Goal: Task Accomplishment & Management: Use online tool/utility

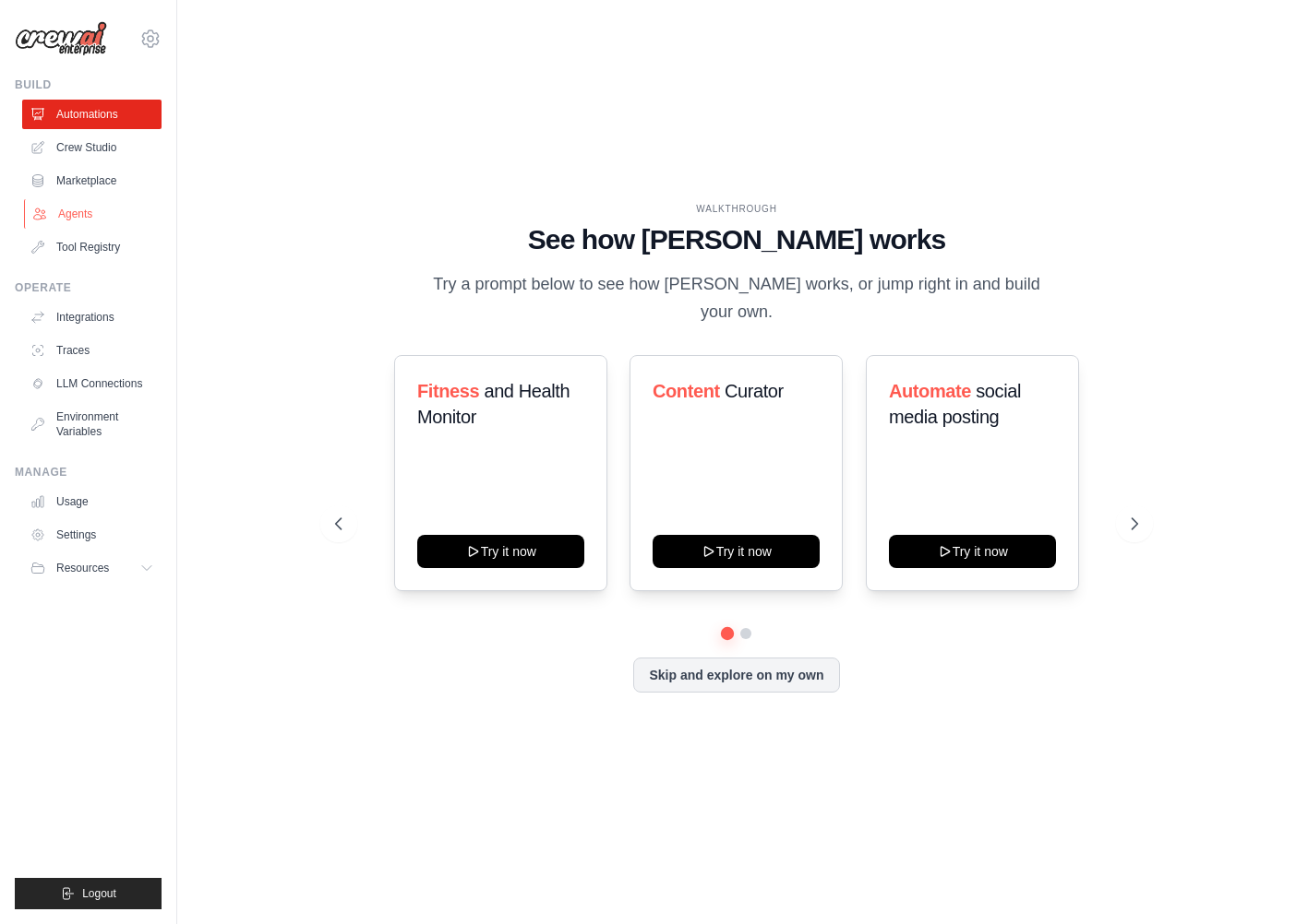
click at [69, 218] on link "Agents" at bounding box center [94, 215] width 139 height 30
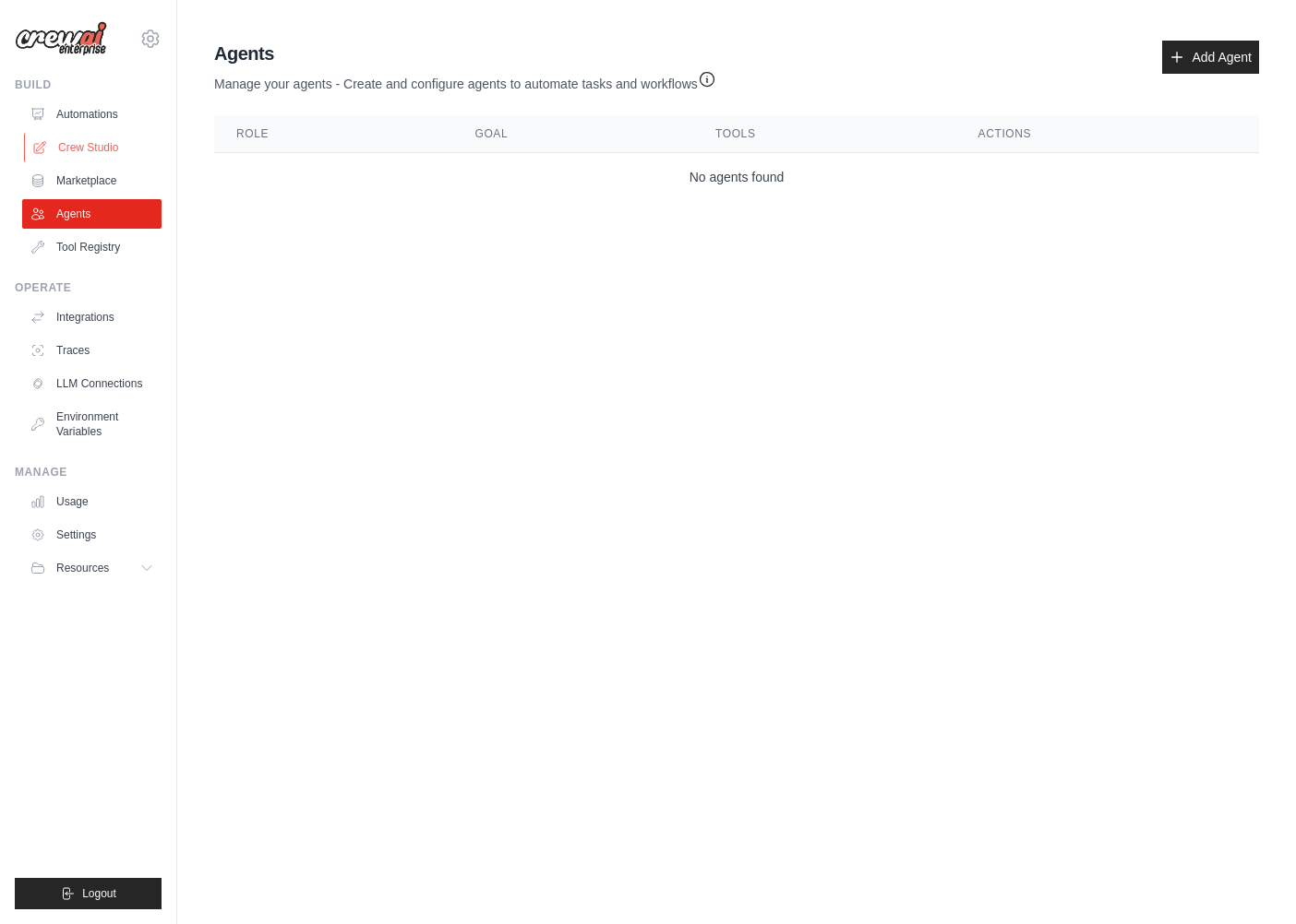
click at [77, 144] on link "Crew Studio" at bounding box center [94, 148] width 139 height 30
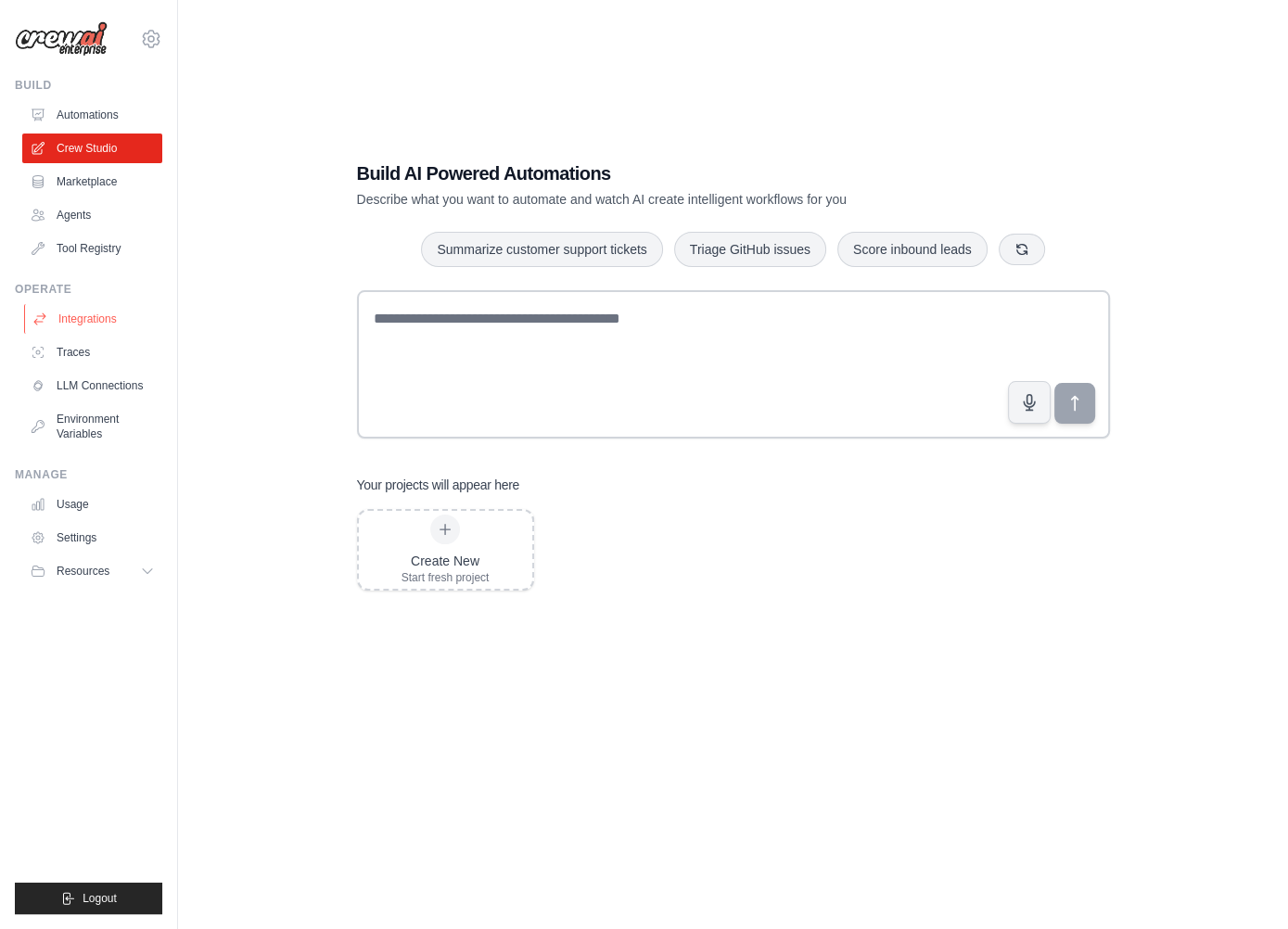
click at [91, 322] on link "Integrations" at bounding box center [94, 319] width 140 height 30
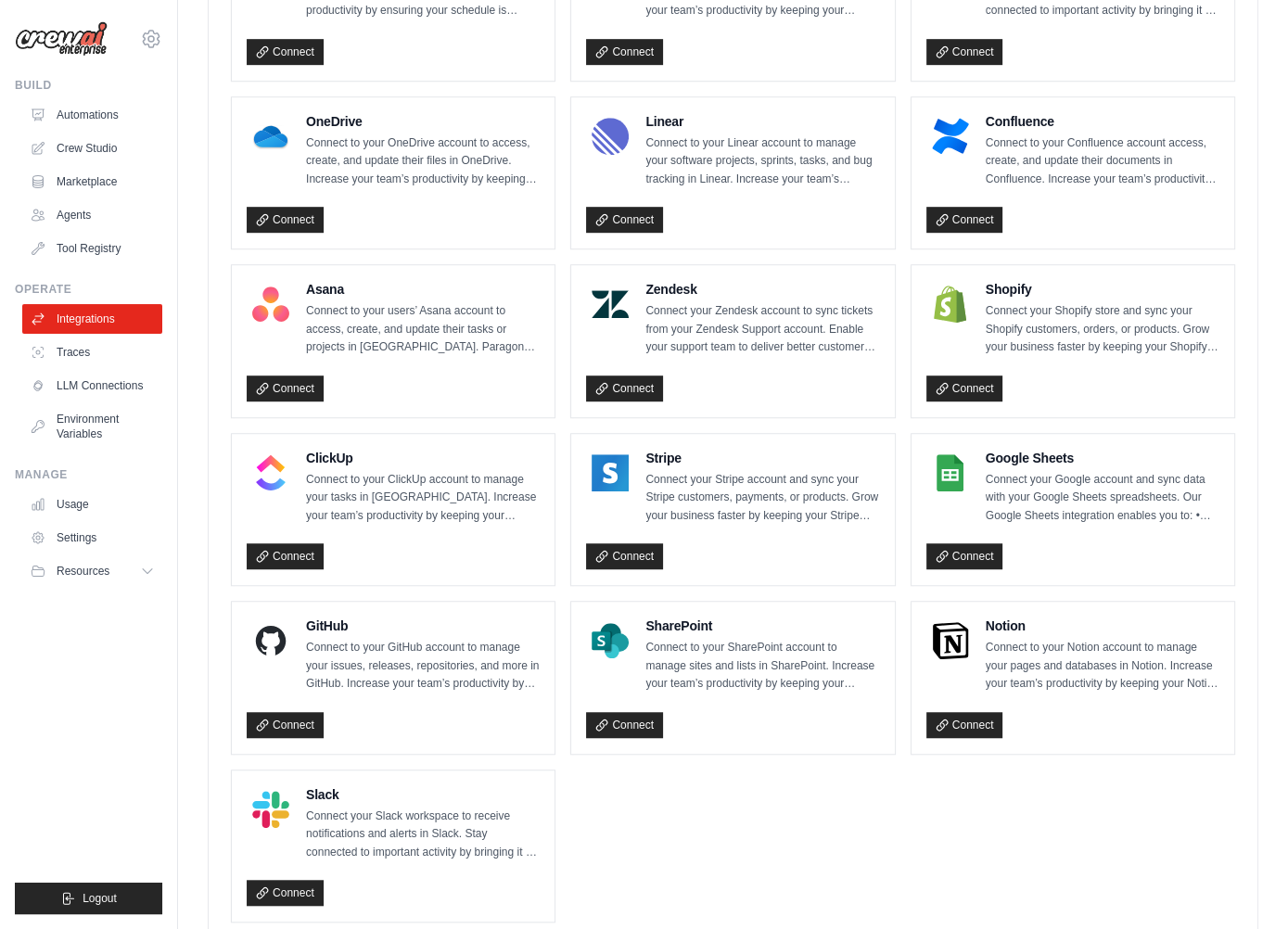
scroll to position [1031, 0]
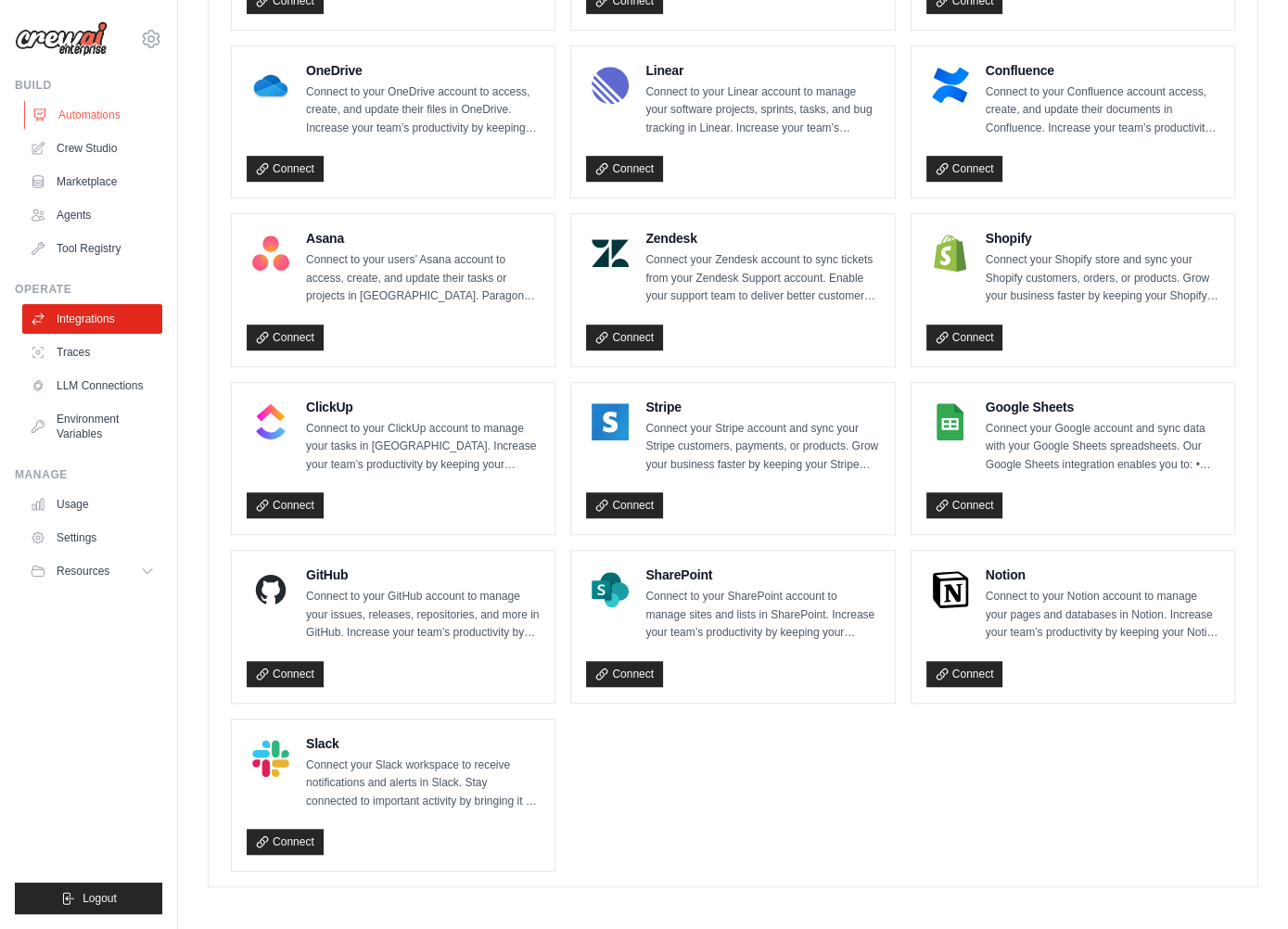
click at [111, 106] on link "Automations" at bounding box center [94, 115] width 140 height 30
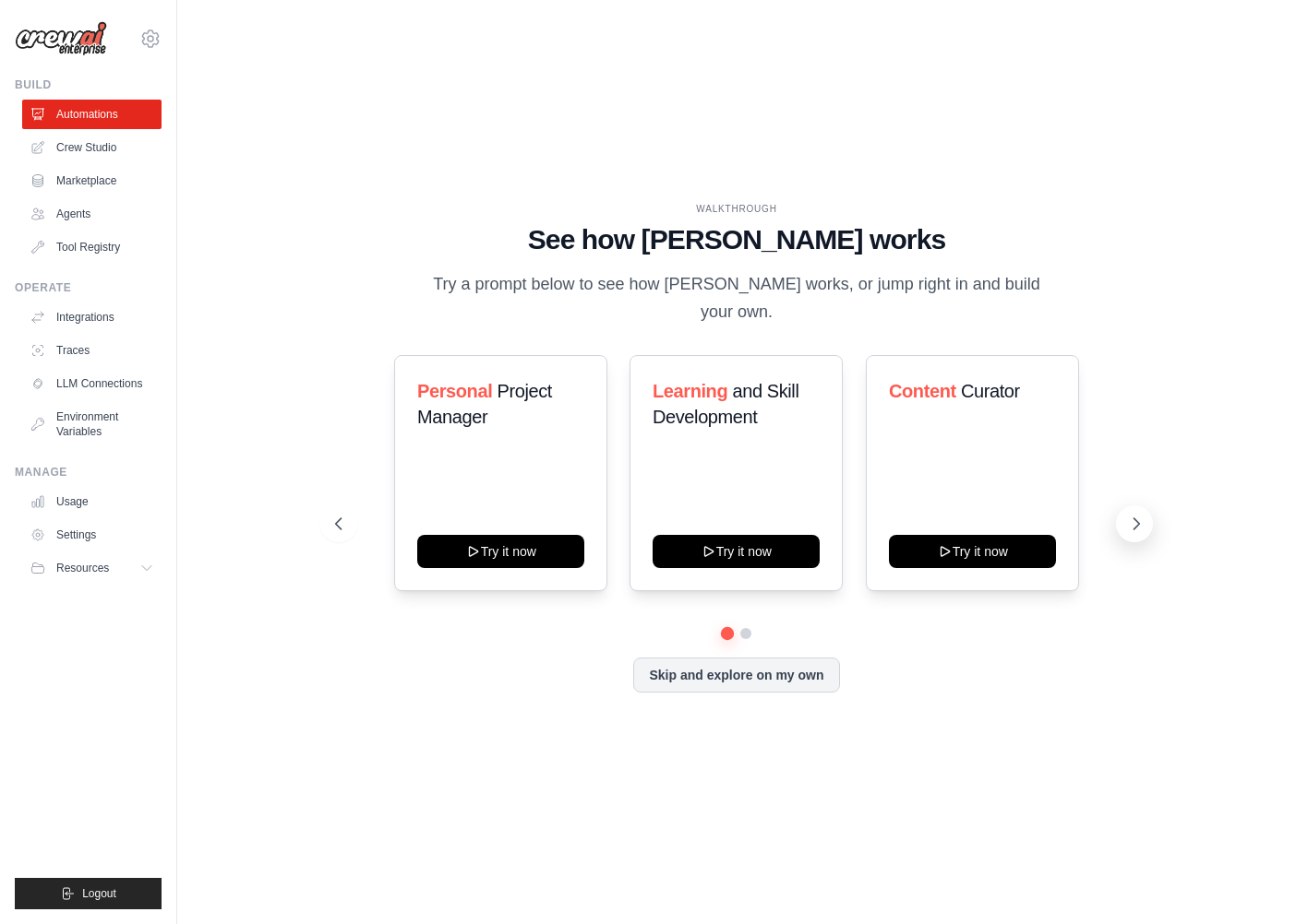
click at [1135, 514] on icon at bounding box center [1136, 524] width 19 height 19
click at [1145, 514] on icon at bounding box center [1136, 524] width 19 height 19
click at [724, 671] on button "Skip and explore on my own" at bounding box center [735, 673] width 205 height 35
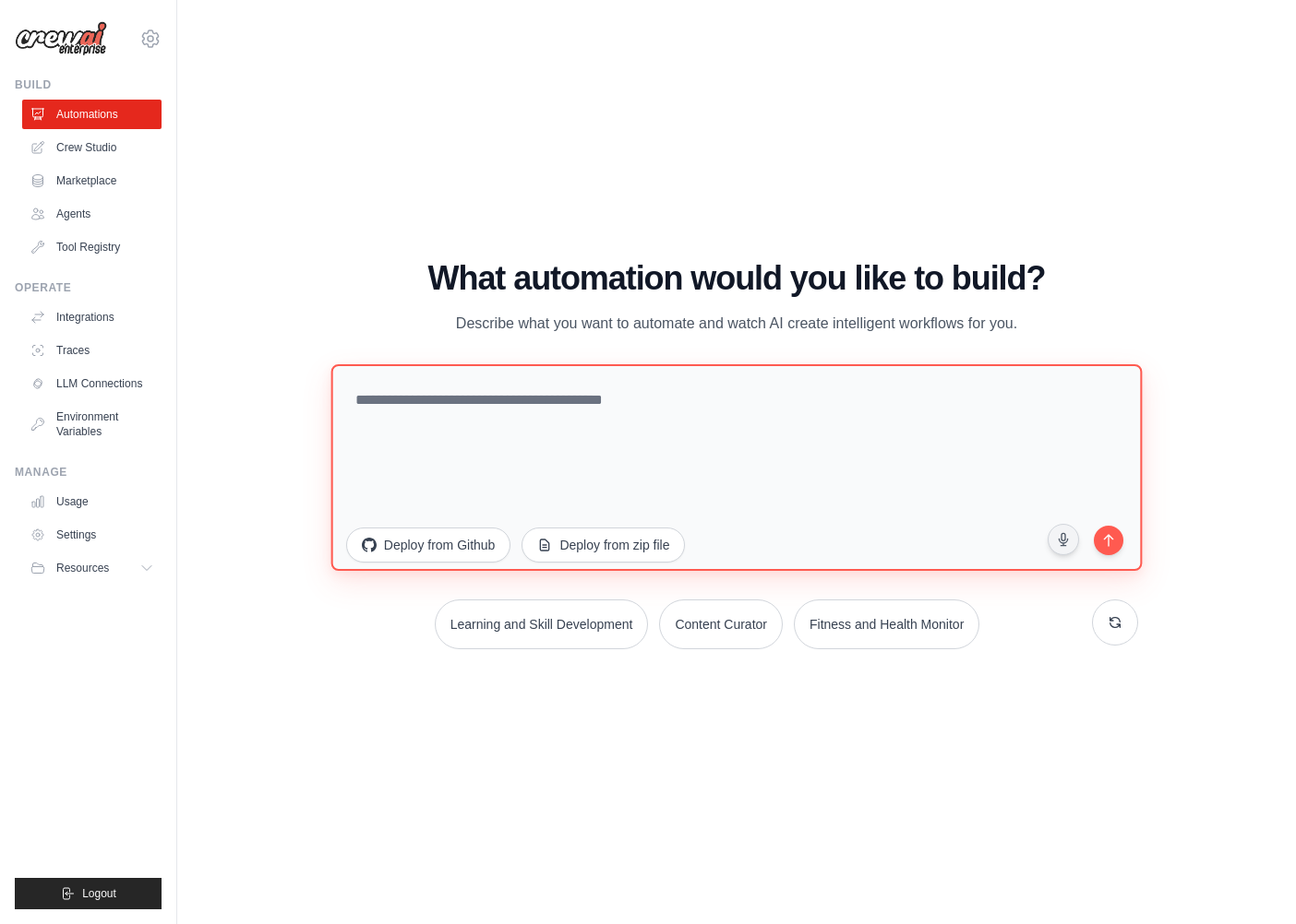
click at [458, 429] on textarea at bounding box center [736, 467] width 811 height 206
type textarea "**********"
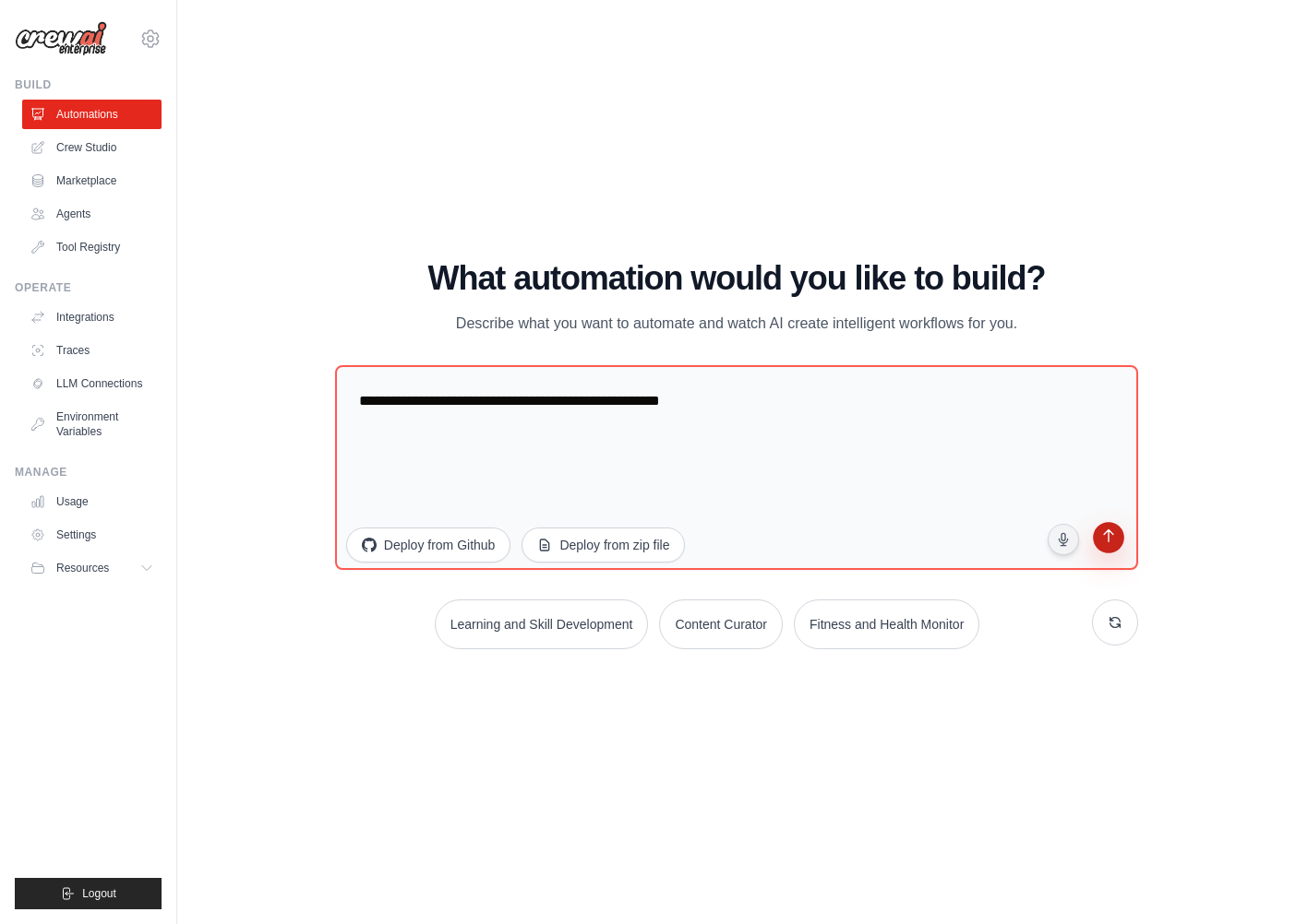
click at [1124, 540] on button "submit" at bounding box center [1108, 540] width 35 height 35
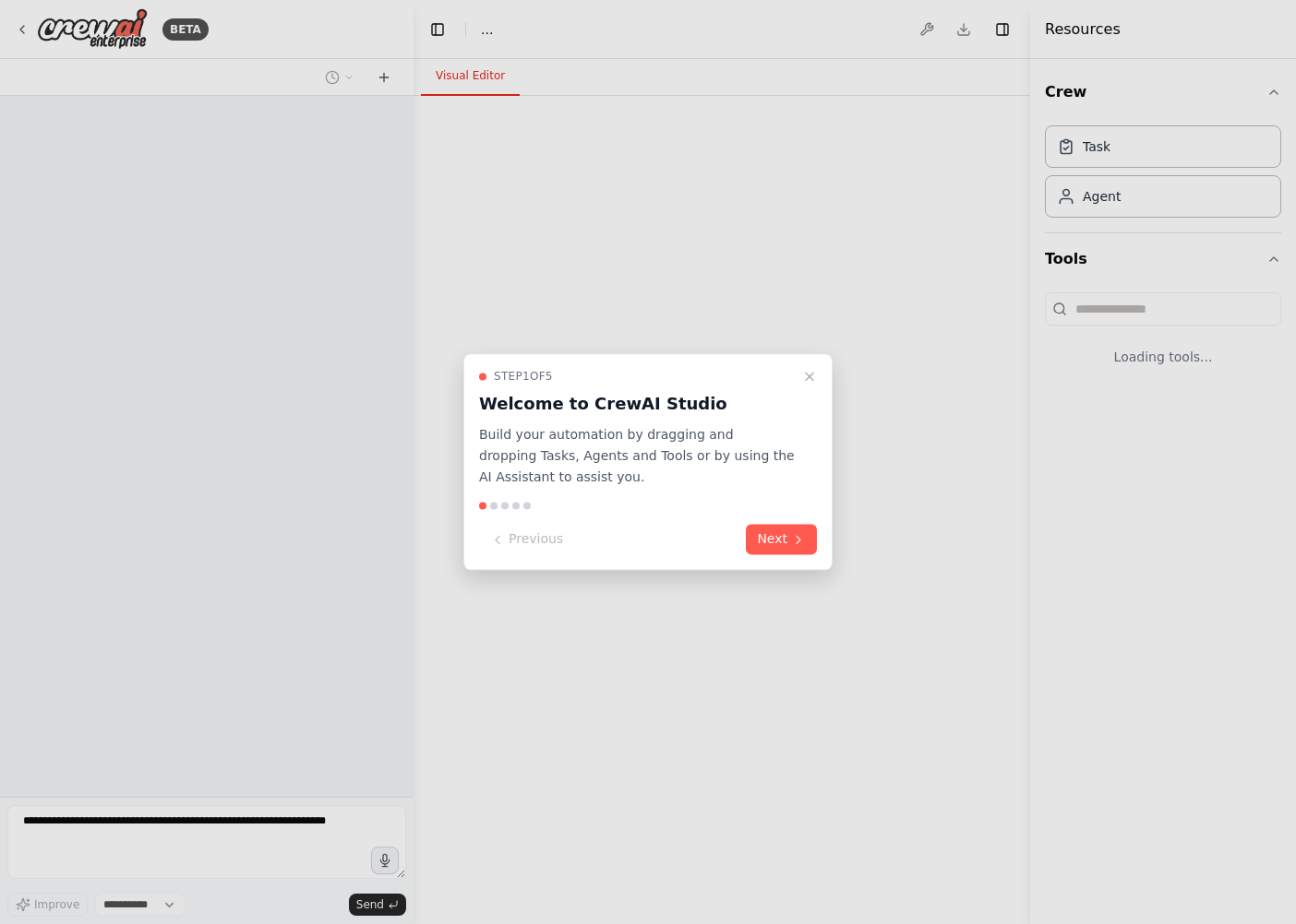
select select "****"
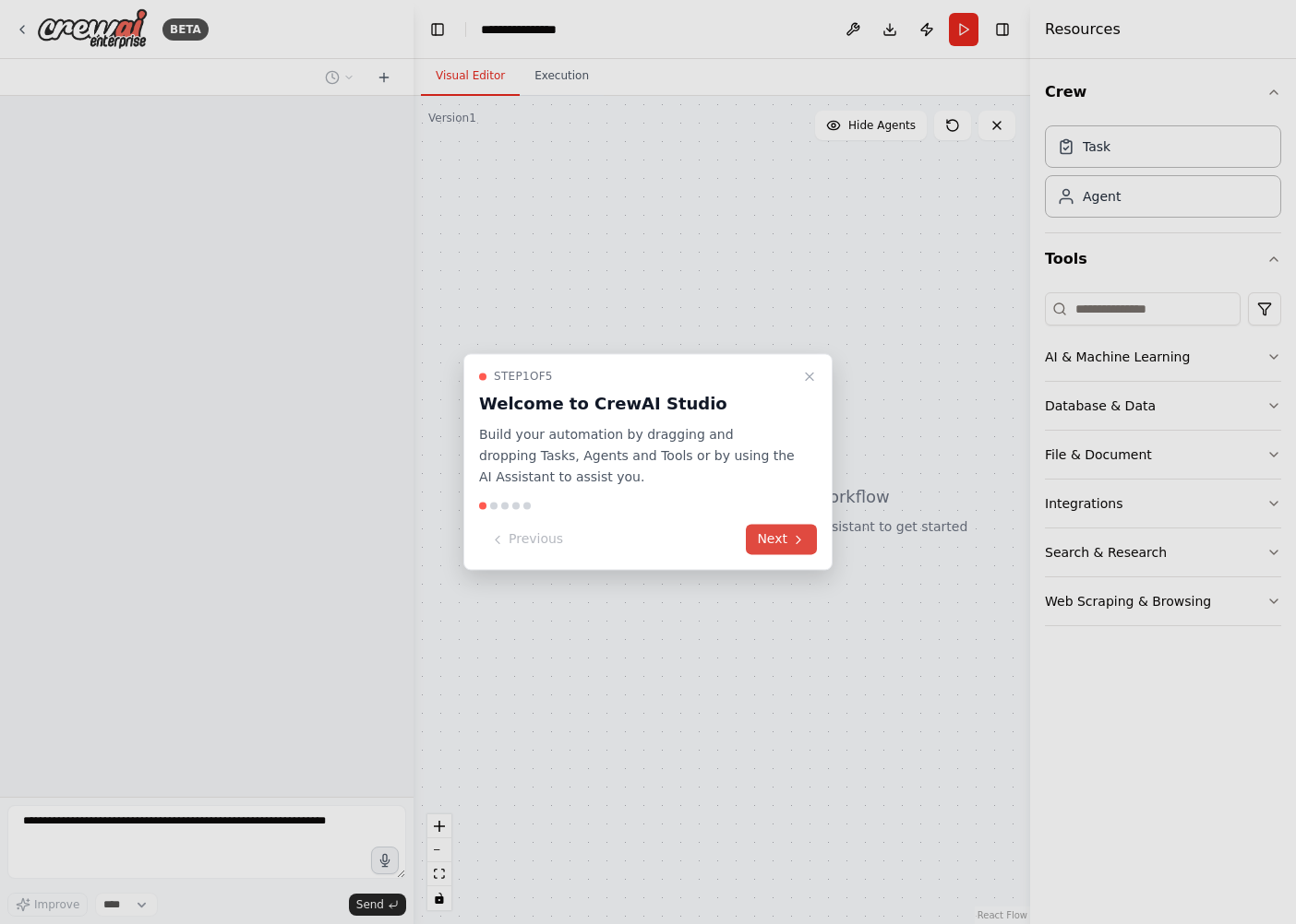
click at [771, 531] on button "Next" at bounding box center [781, 540] width 71 height 31
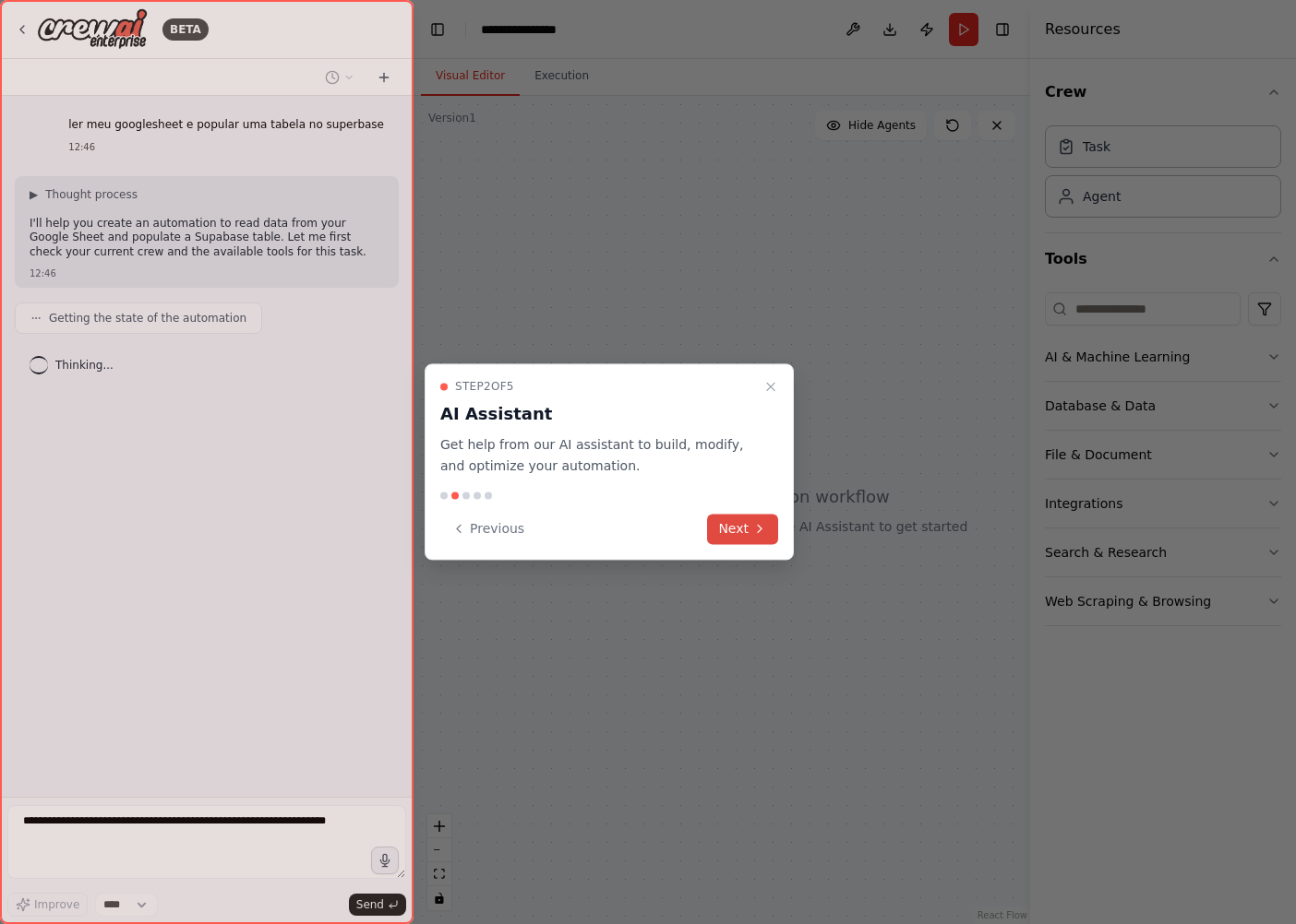
click at [735, 525] on button "Next" at bounding box center [742, 528] width 71 height 31
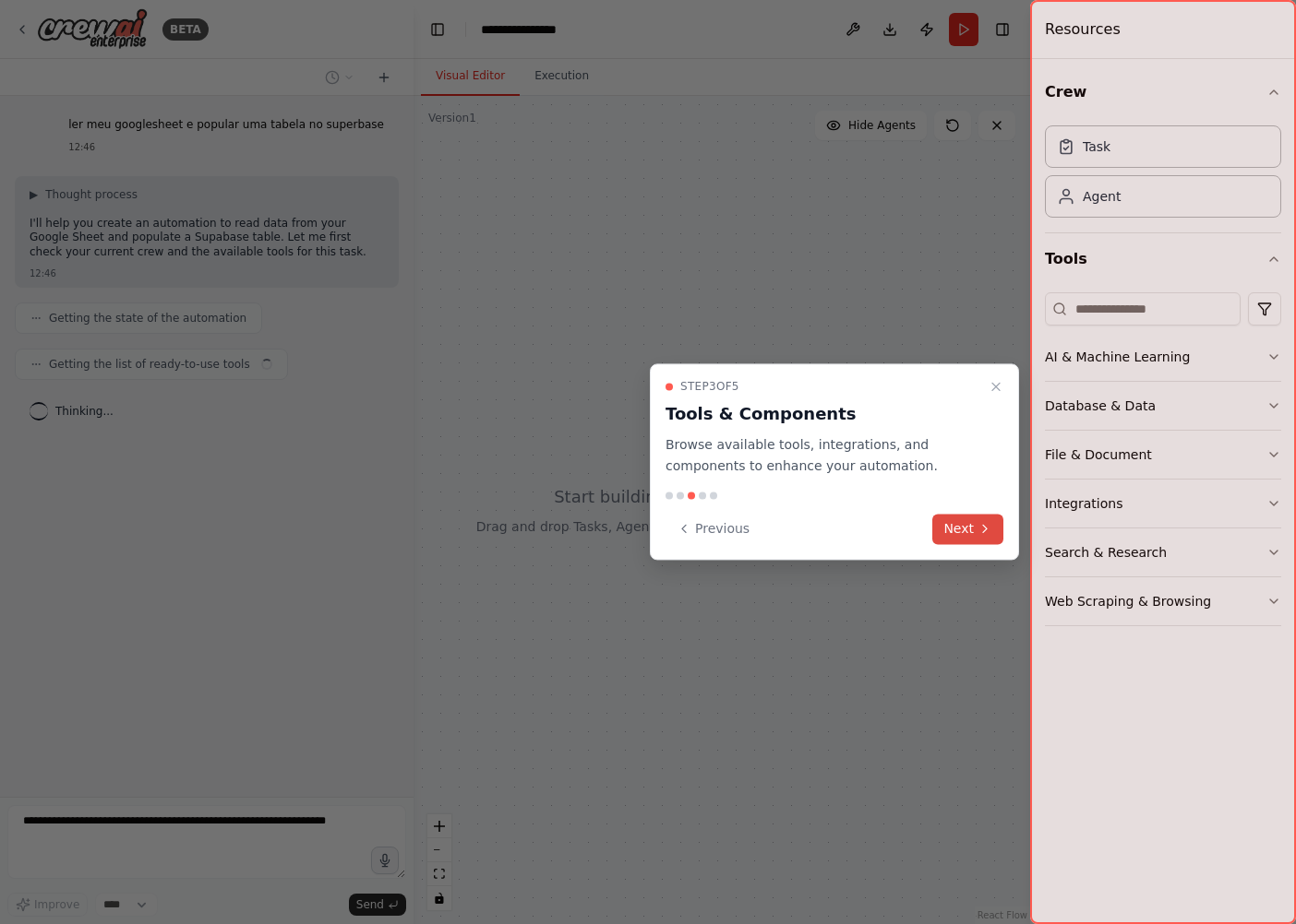
click at [966, 525] on button "Next" at bounding box center [967, 528] width 71 height 31
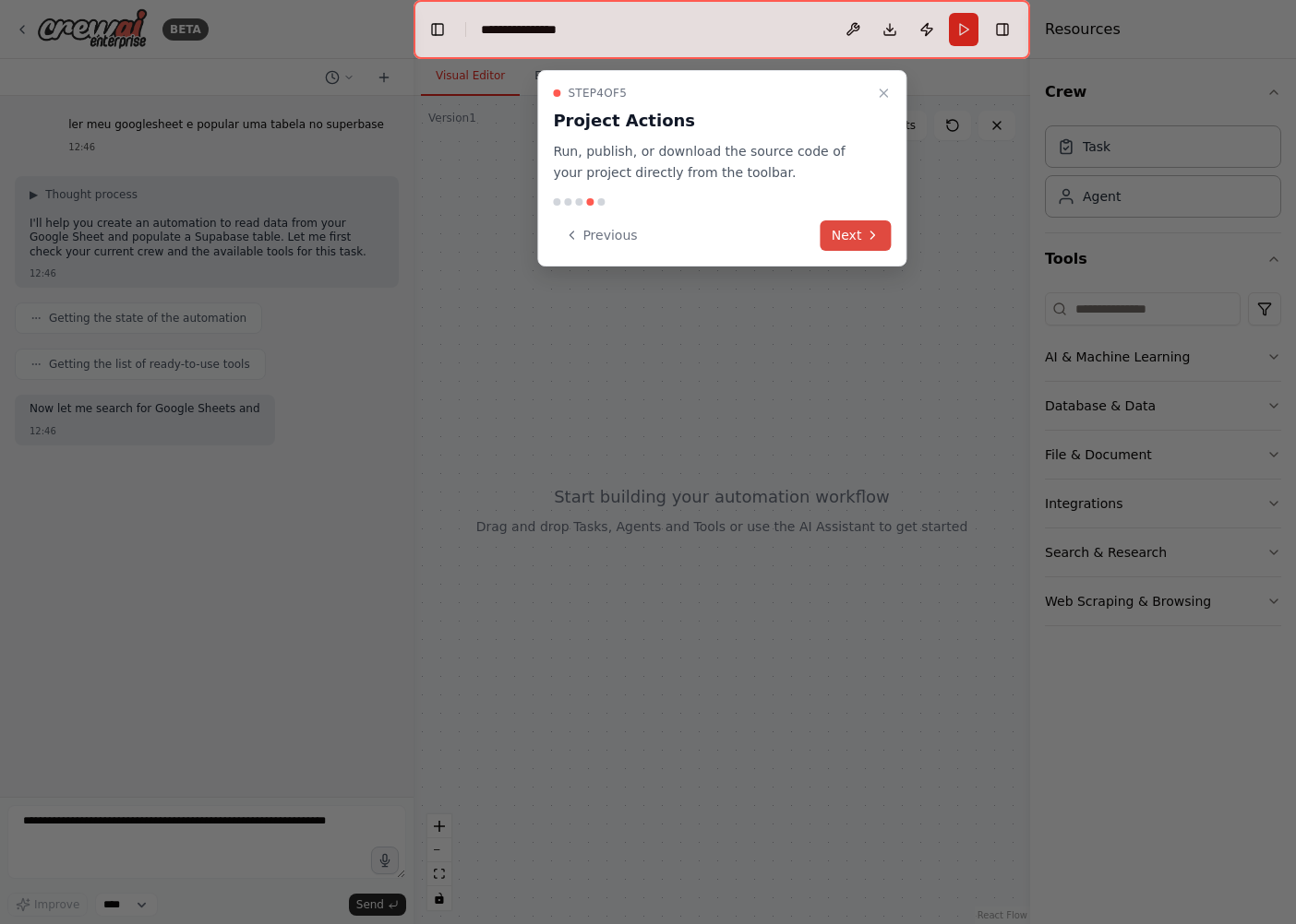
click at [864, 222] on button "Next" at bounding box center [856, 235] width 71 height 31
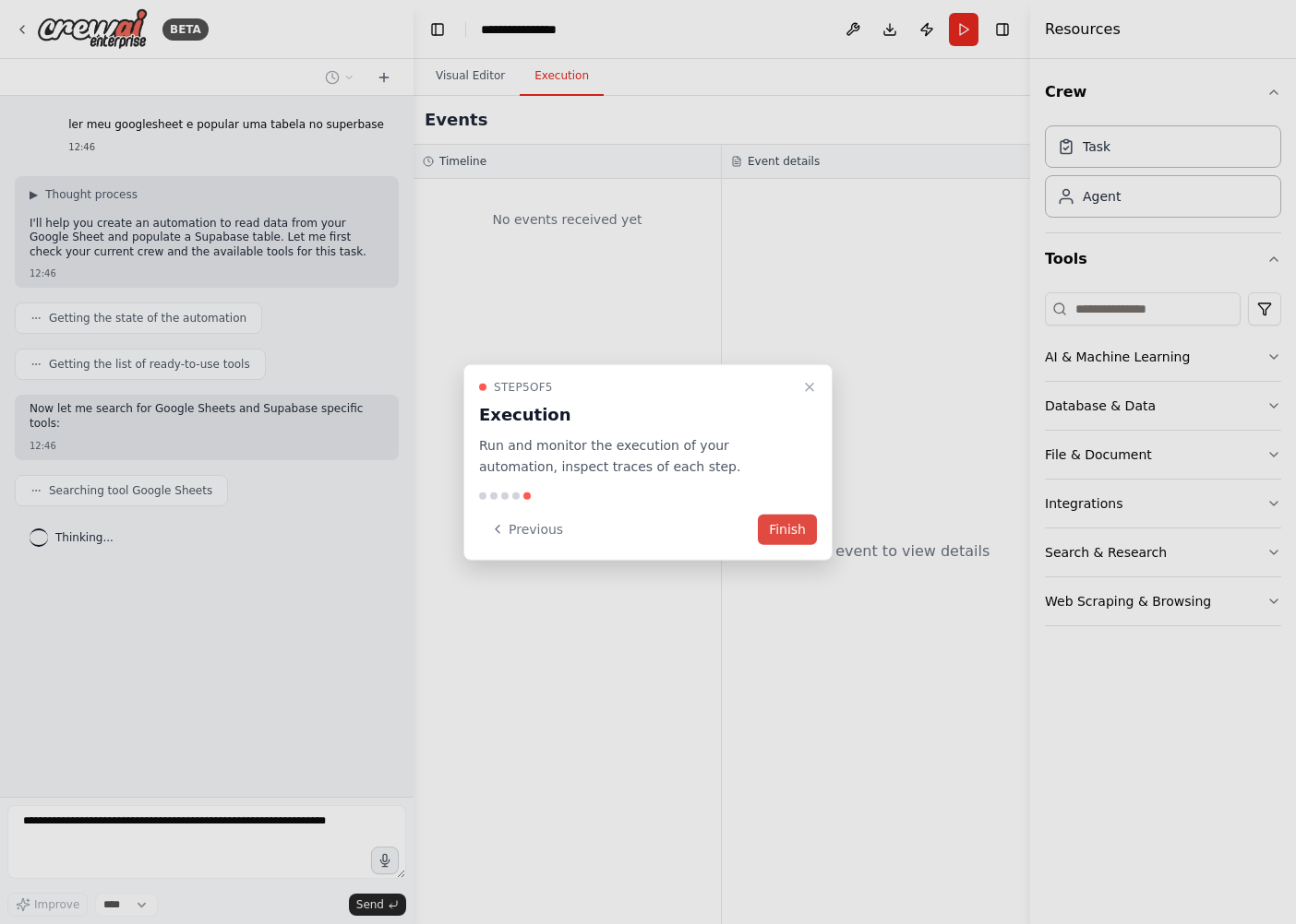
click at [797, 528] on button "Finish" at bounding box center [787, 528] width 59 height 31
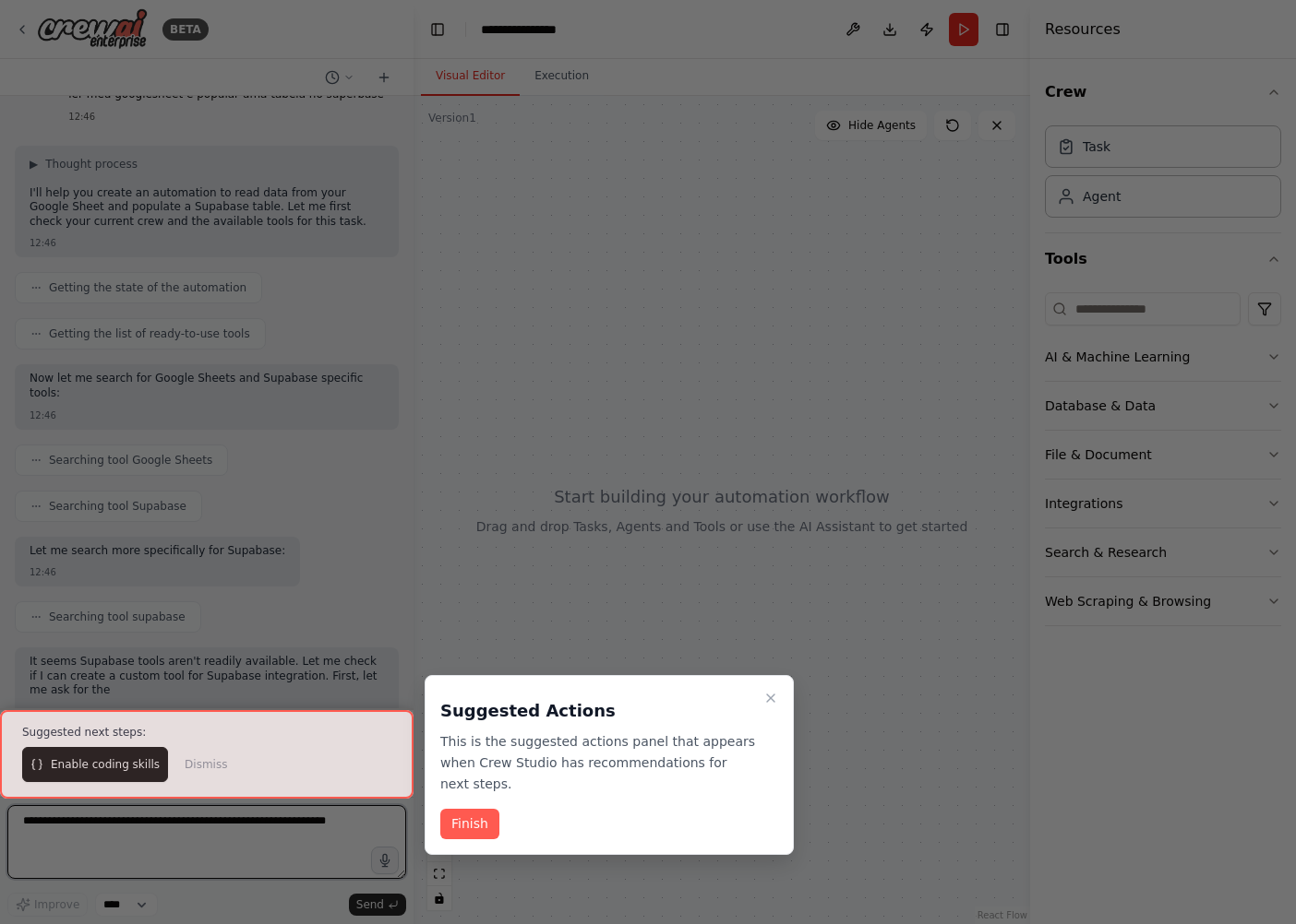
scroll to position [45, 0]
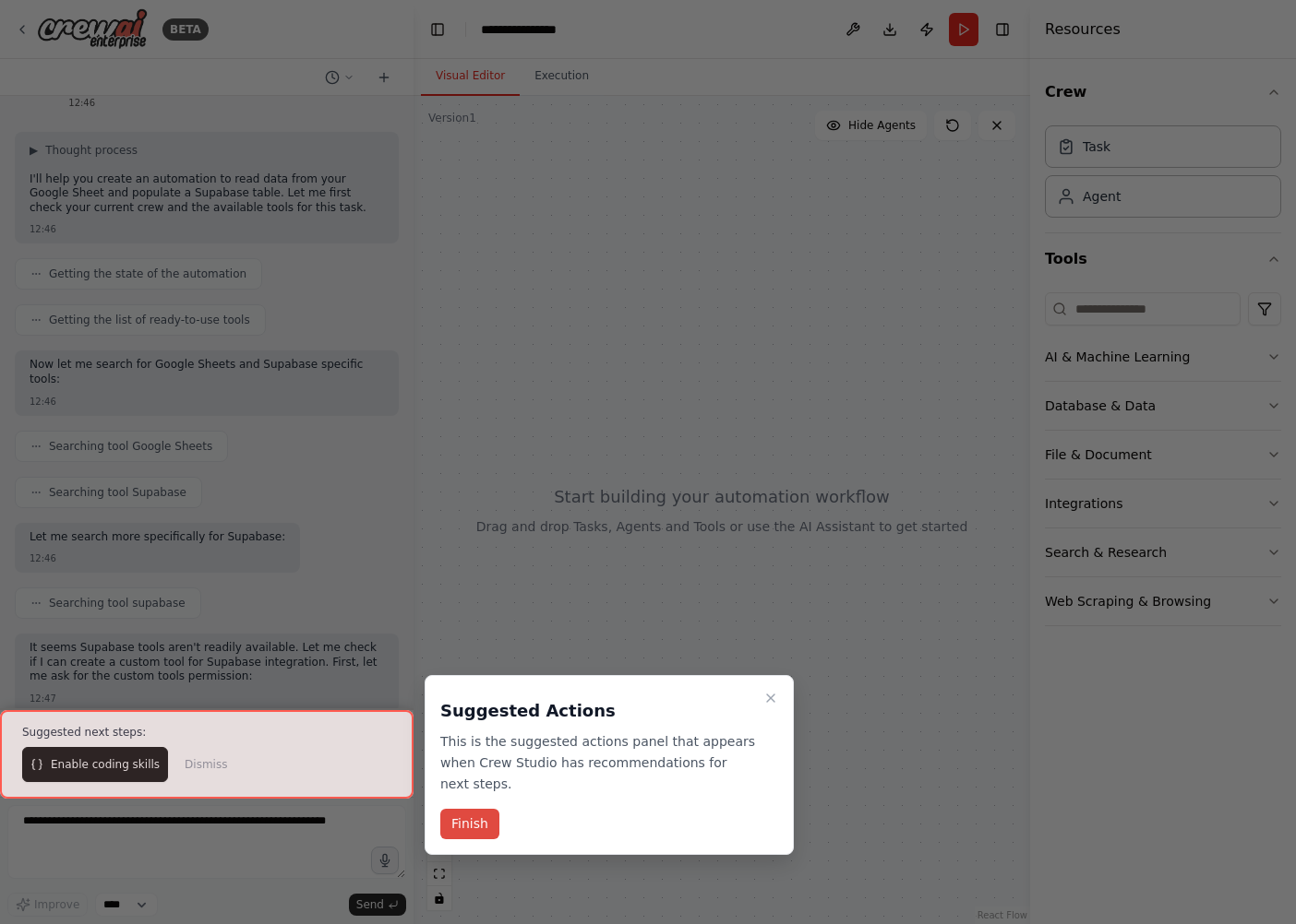
click at [476, 809] on button "Finish" at bounding box center [470, 824] width 59 height 31
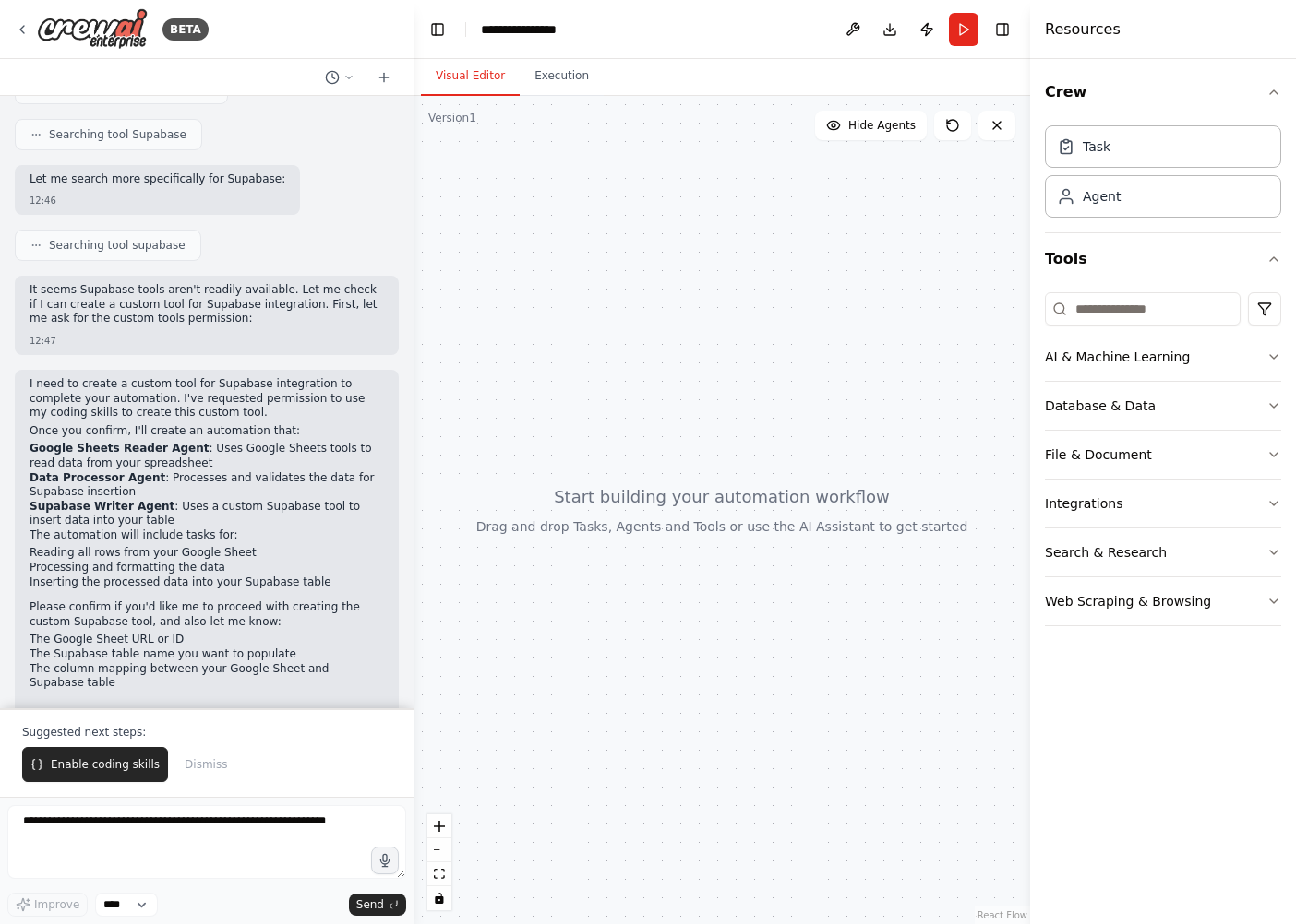
scroll to position [417, 0]
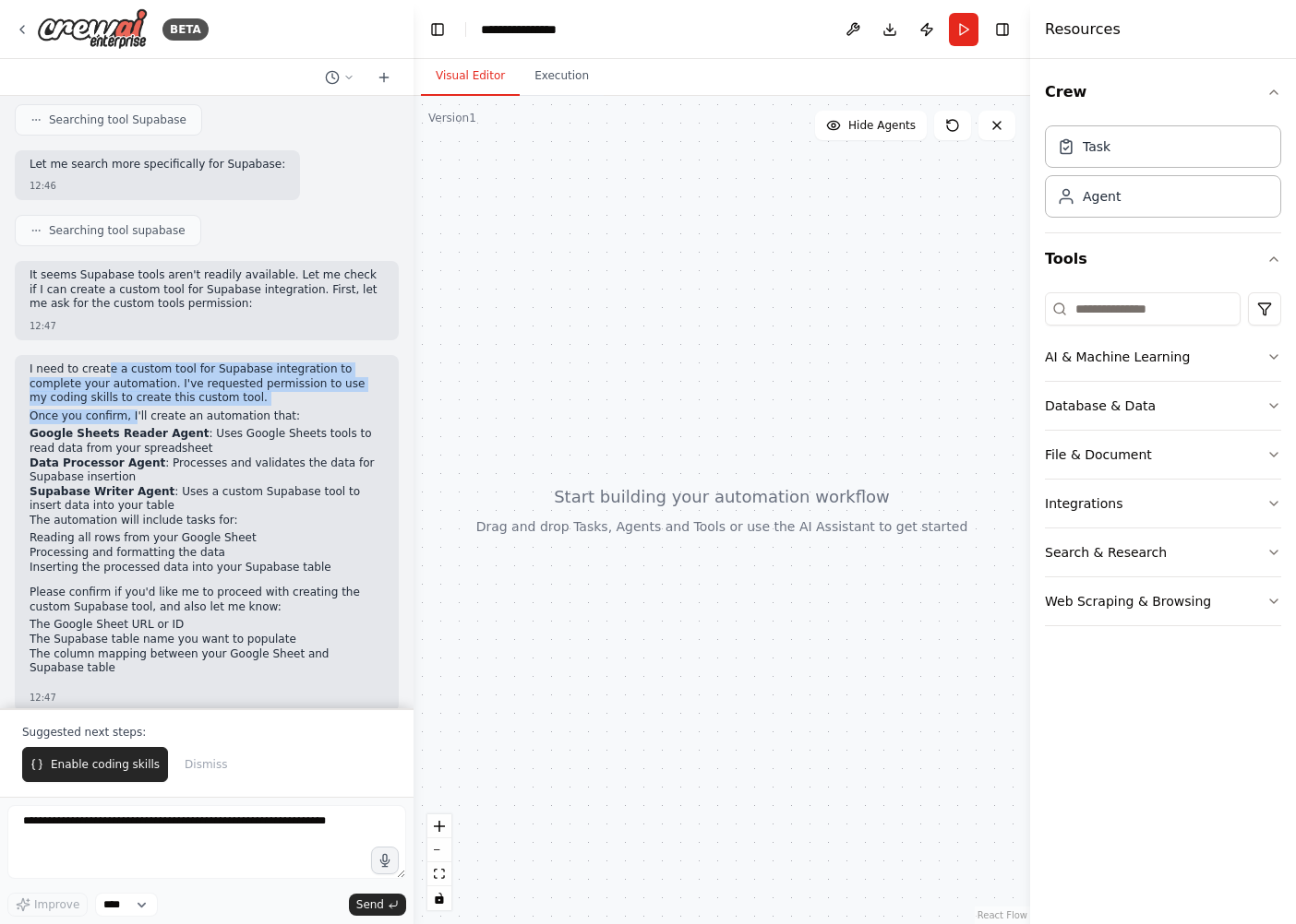
drag, startPoint x: 102, startPoint y: 355, endPoint x: 124, endPoint y: 402, distance: 51.9
click at [124, 402] on div "I need to create a custom tool for Supabase integration to complete your automa…" at bounding box center [206, 525] width 354 height 325
click at [84, 768] on span "Enable coding skills" at bounding box center [105, 764] width 109 height 15
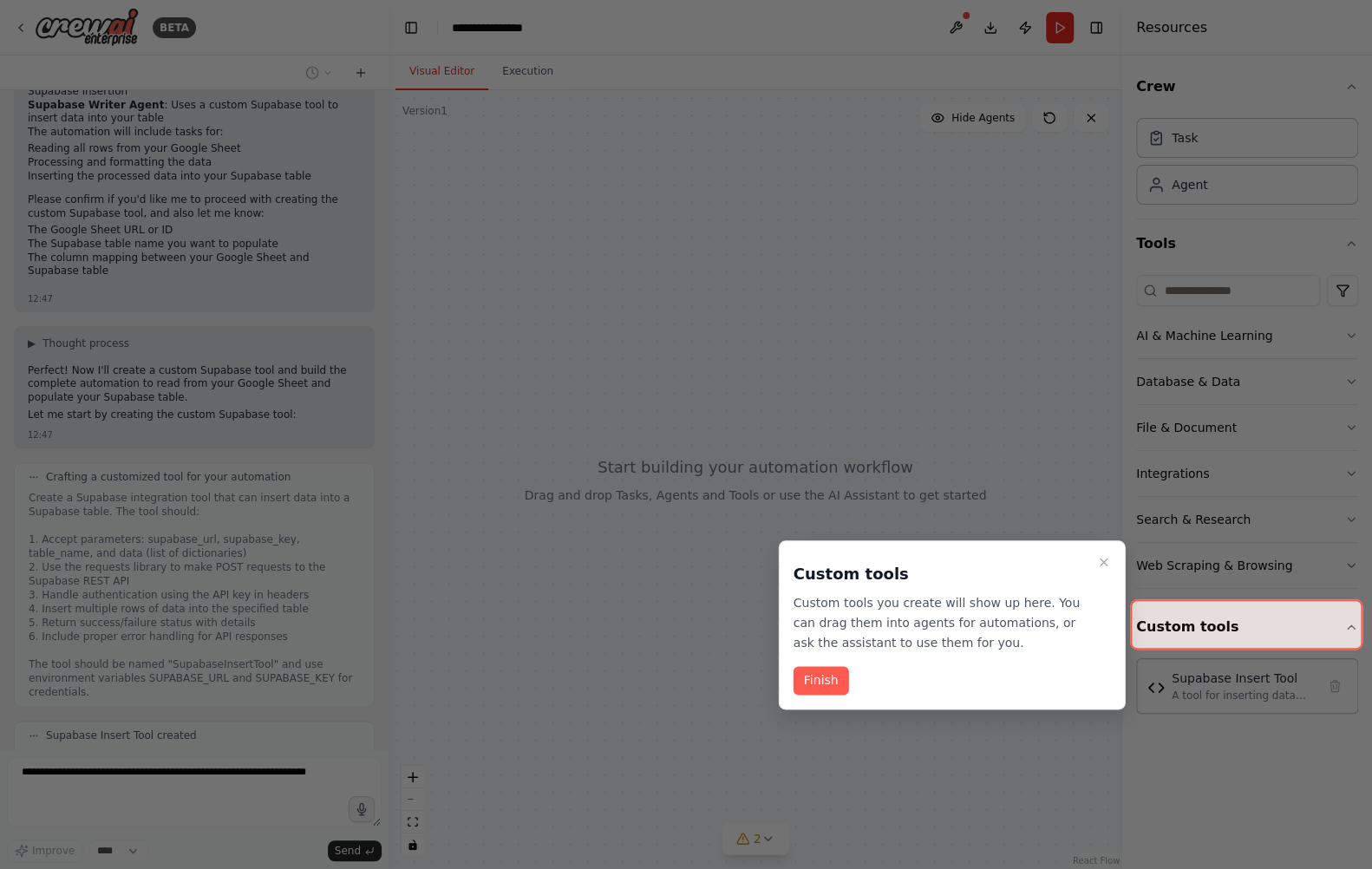
scroll to position [861, 0]
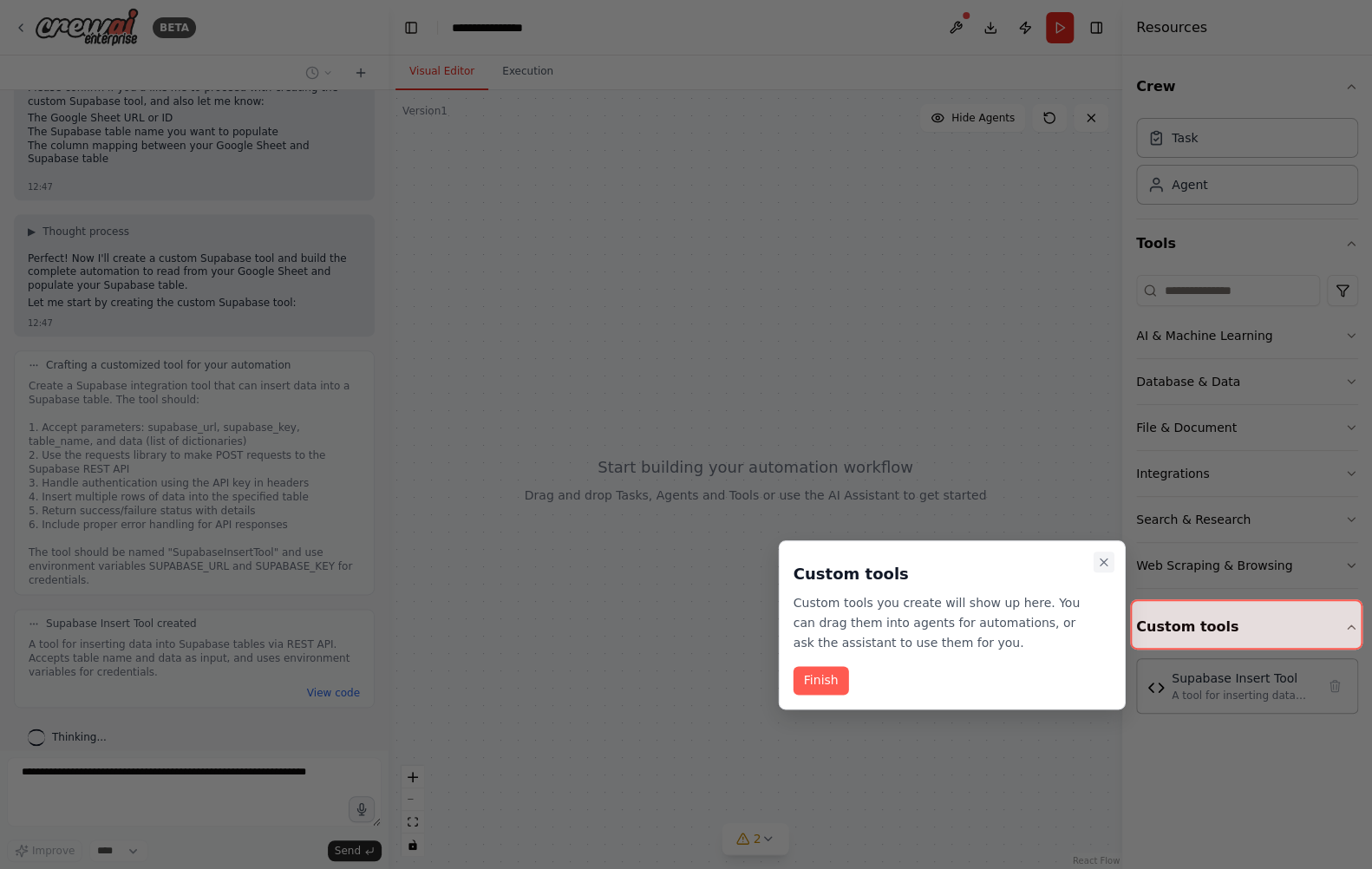
click at [1100, 554] on button "Close walkthrough" at bounding box center [1104, 562] width 21 height 21
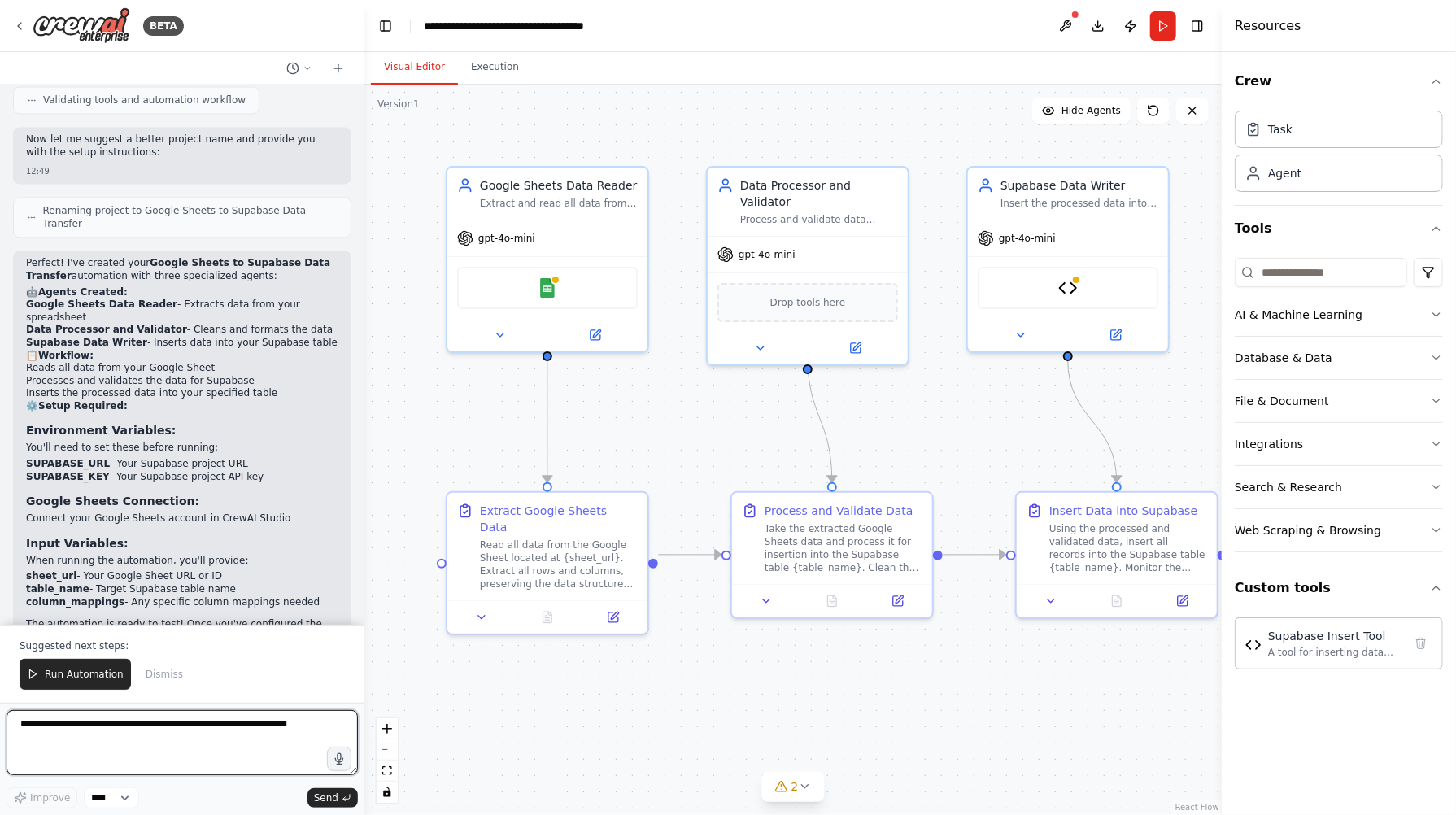
scroll to position [1865, 0]
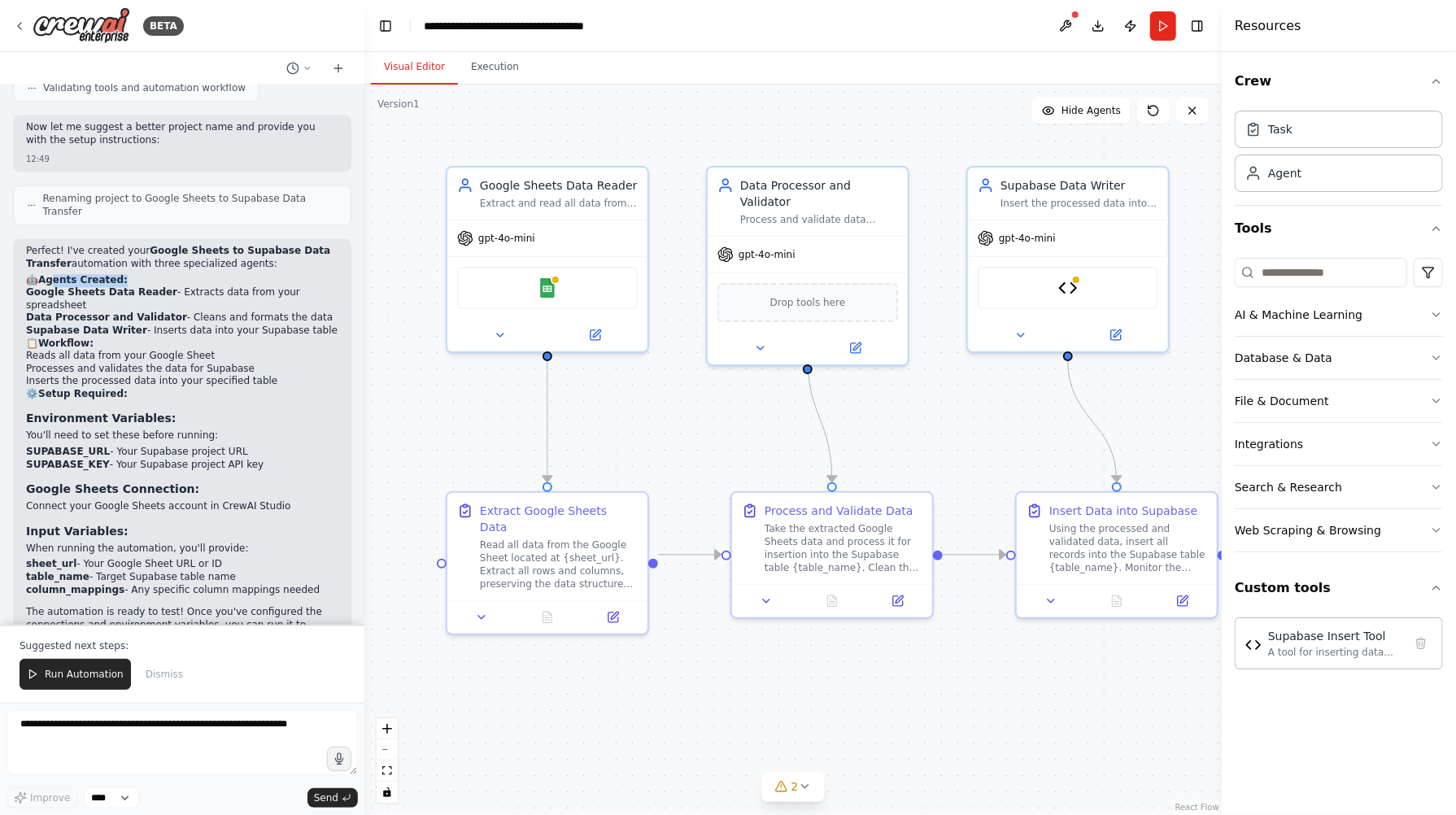
drag, startPoint x: 54, startPoint y: 237, endPoint x: 128, endPoint y: 241, distance: 74.1
click at [128, 275] on h2 "🤖 Agents Created:" at bounding box center [182, 282] width 312 height 13
click at [98, 312] on strong "Data Processor and Validator" at bounding box center [106, 318] width 161 height 11
click at [107, 288] on strong "Google Sheets Data Reader" at bounding box center [102, 293] width 151 height 11
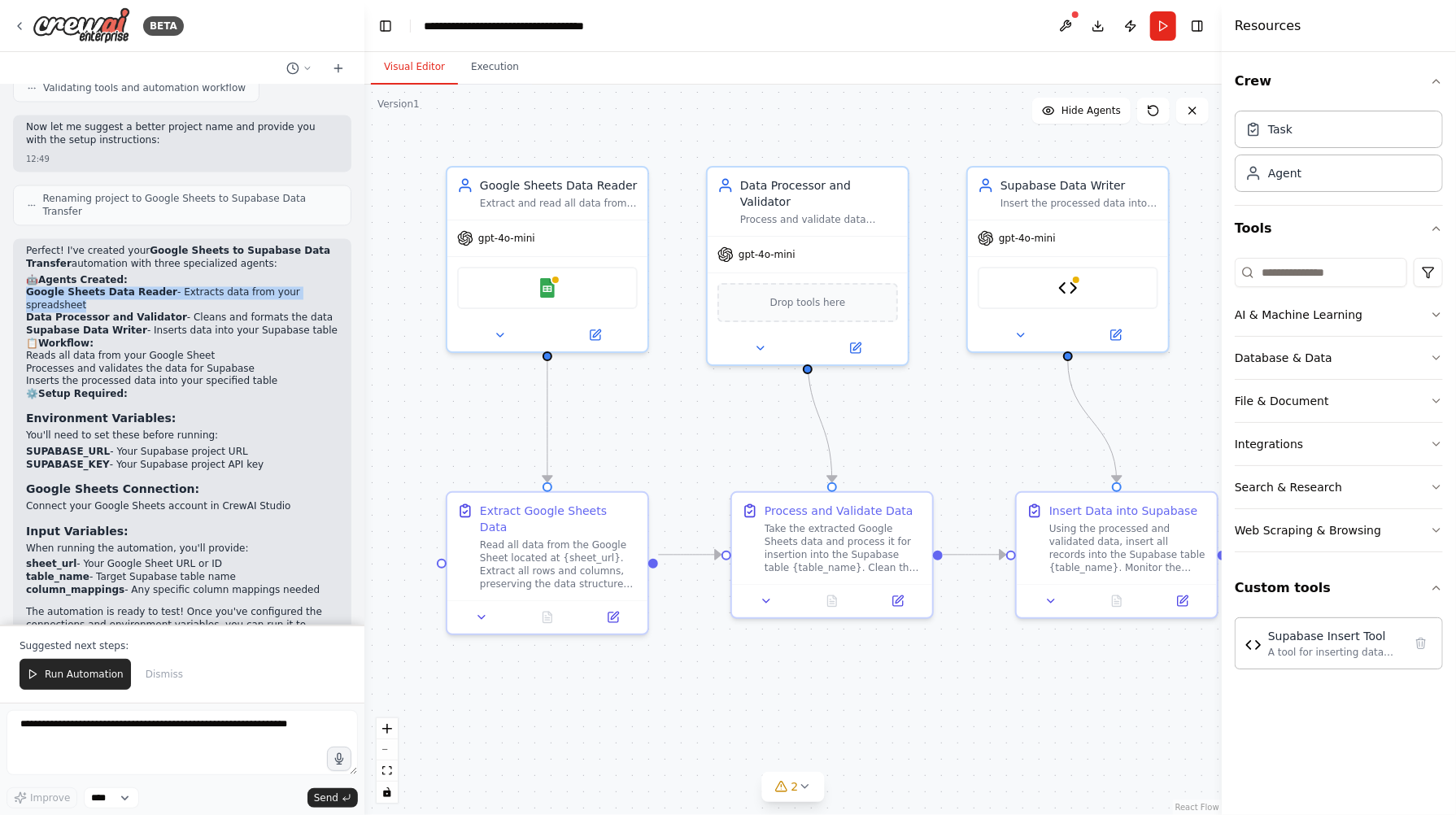
click at [107, 288] on strong "Google Sheets Data Reader" at bounding box center [102, 293] width 151 height 11
click at [175, 288] on li "Google Sheets Data Reader - Extracts data from your spreadsheet" at bounding box center [182, 300] width 312 height 25
drag, startPoint x: 246, startPoint y: 246, endPoint x: 286, endPoint y: 249, distance: 40.1
click at [286, 288] on li "Google Sheets Data Reader - Extracts data from your spreadsheet" at bounding box center [182, 300] width 312 height 25
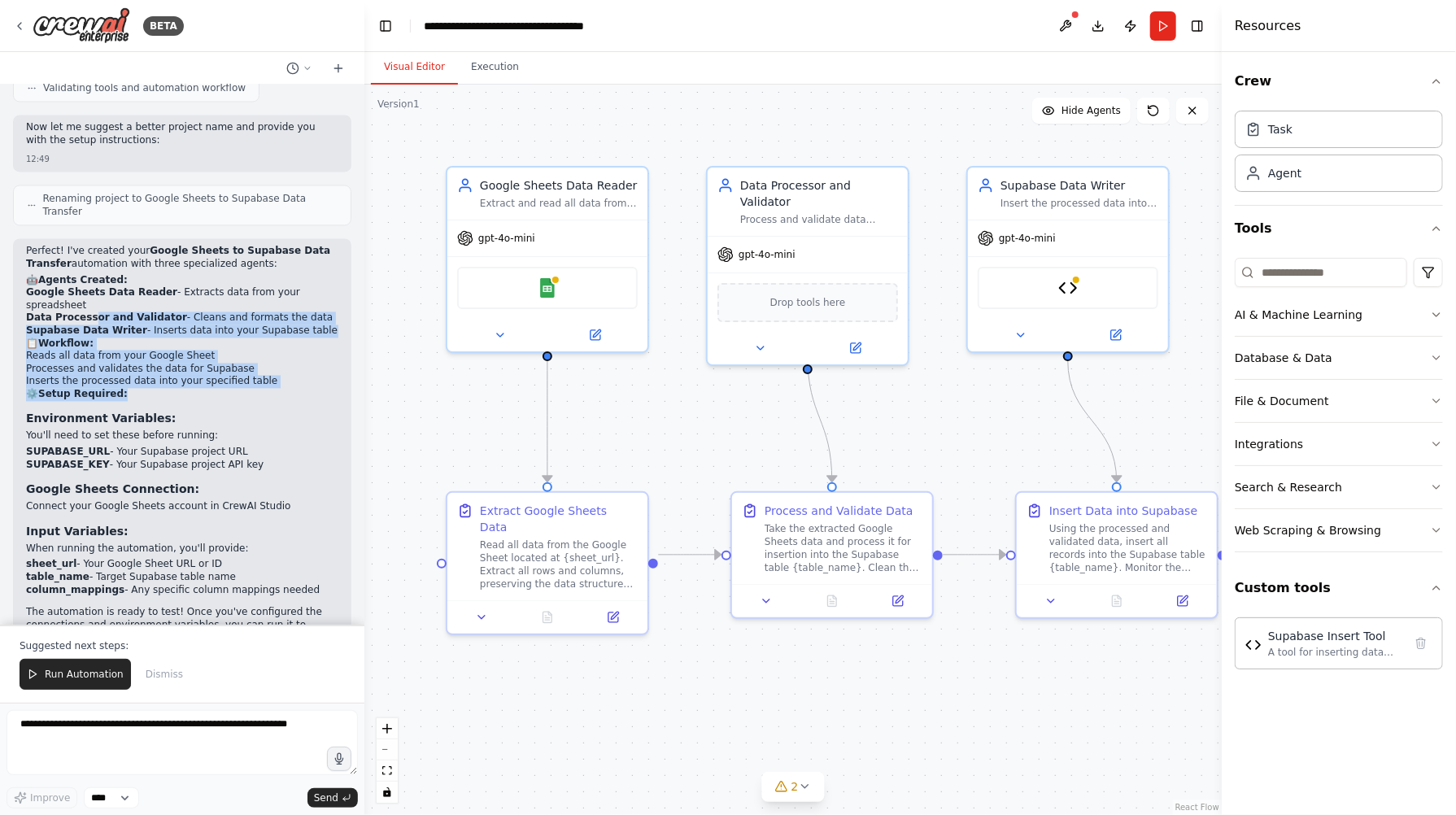
drag, startPoint x: 84, startPoint y: 261, endPoint x: 165, endPoint y: 342, distance: 114.6
click at [165, 342] on div "Perfect! I've created your Google Sheets to Supabase Data Transfer automation w…" at bounding box center [182, 447] width 312 height 403
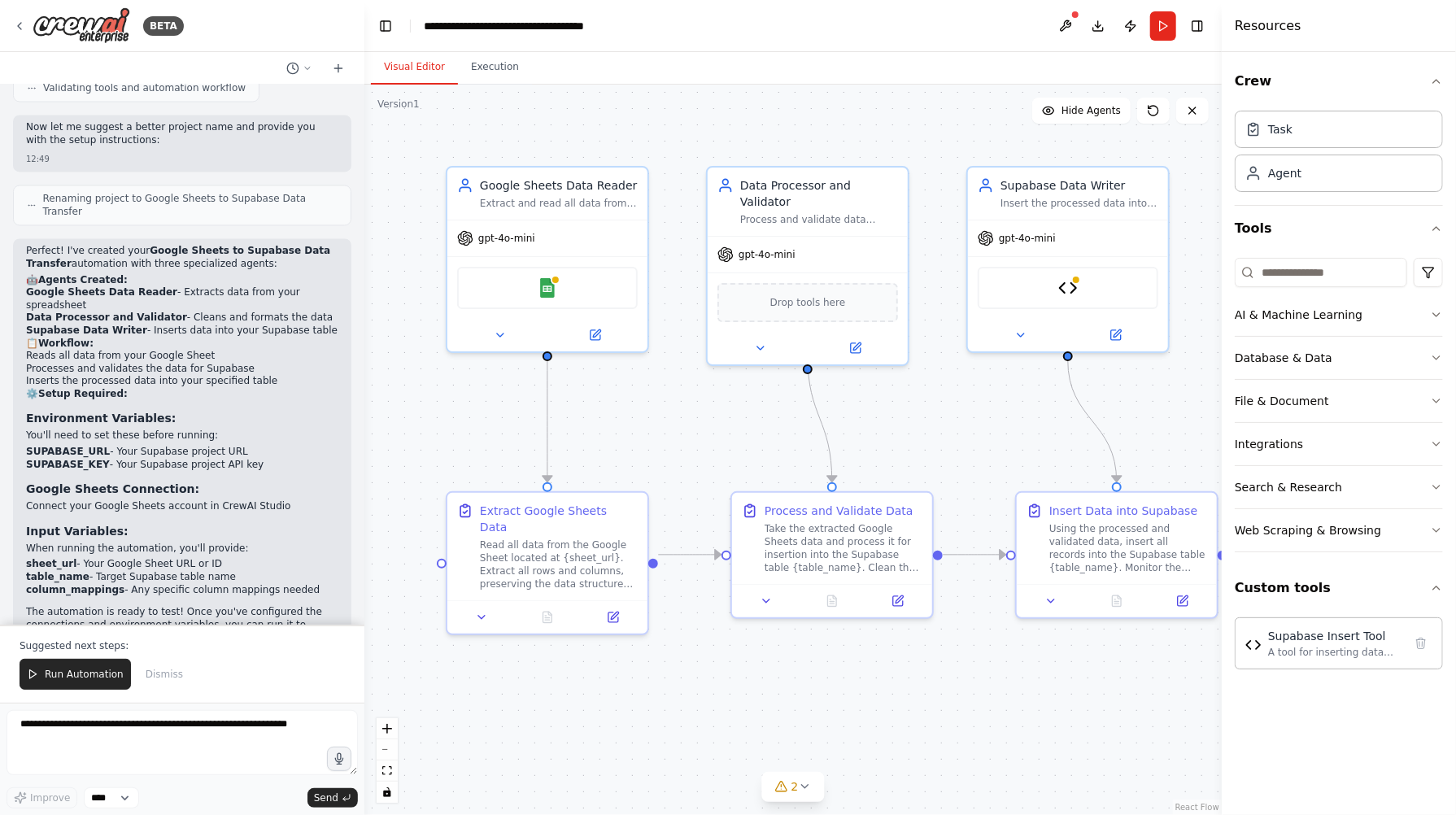
click at [151, 430] on p "You'll need to set these before running:" at bounding box center [182, 437] width 312 height 13
drag, startPoint x: 80, startPoint y: 377, endPoint x: 115, endPoint y: 392, distance: 38.1
click at [115, 392] on div "Perfect! I've created your Google Sheets to Supabase Data Transfer automation w…" at bounding box center [182, 447] width 312 height 403
click at [159, 446] on li "SUPABASE_URL - Your Supabase project URL" at bounding box center [182, 453] width 312 height 13
click at [63, 460] on strong "SUPABASE_KEY" at bounding box center [68, 465] width 84 height 11
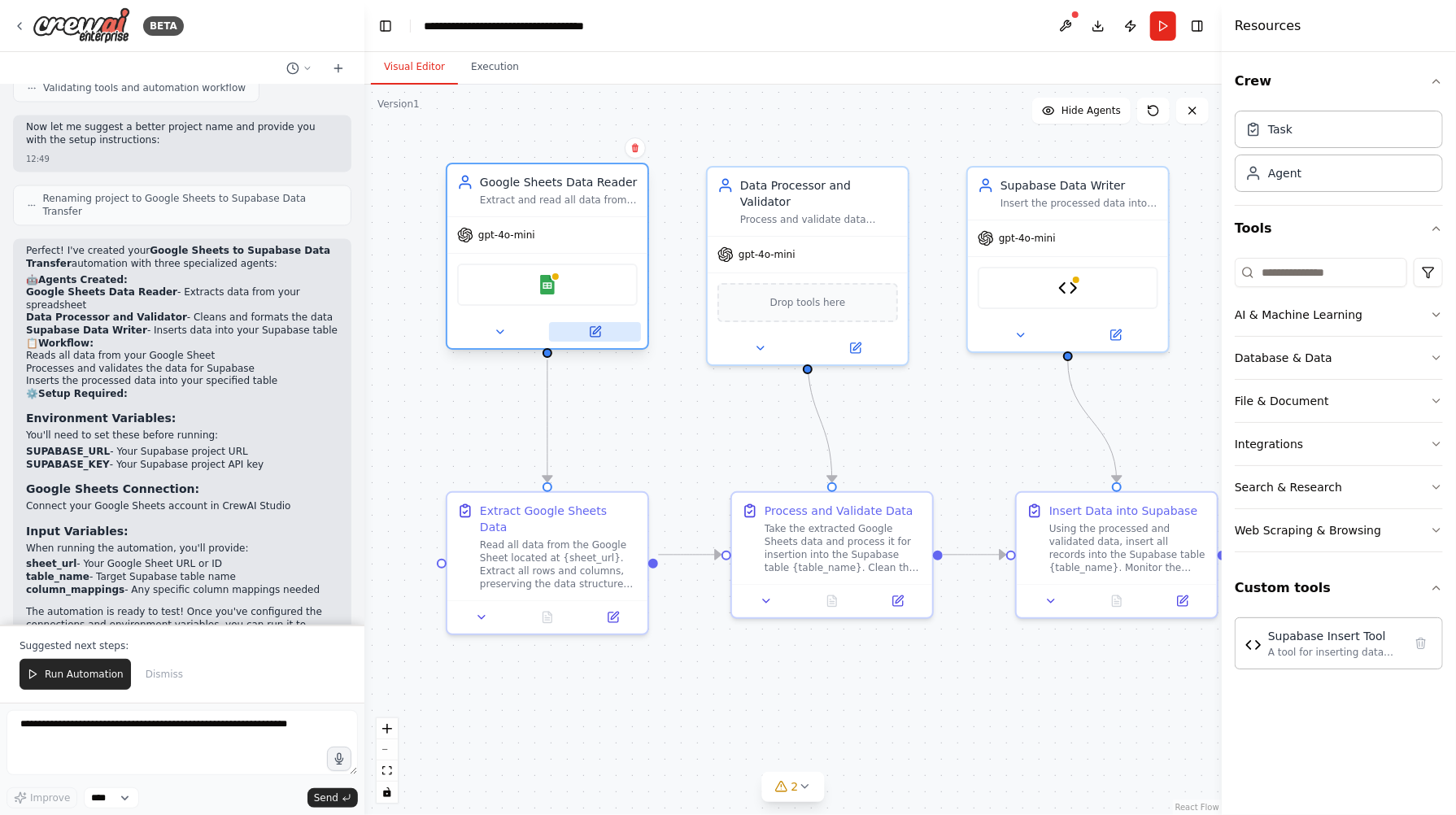
click at [600, 336] on icon at bounding box center [595, 332] width 13 height 13
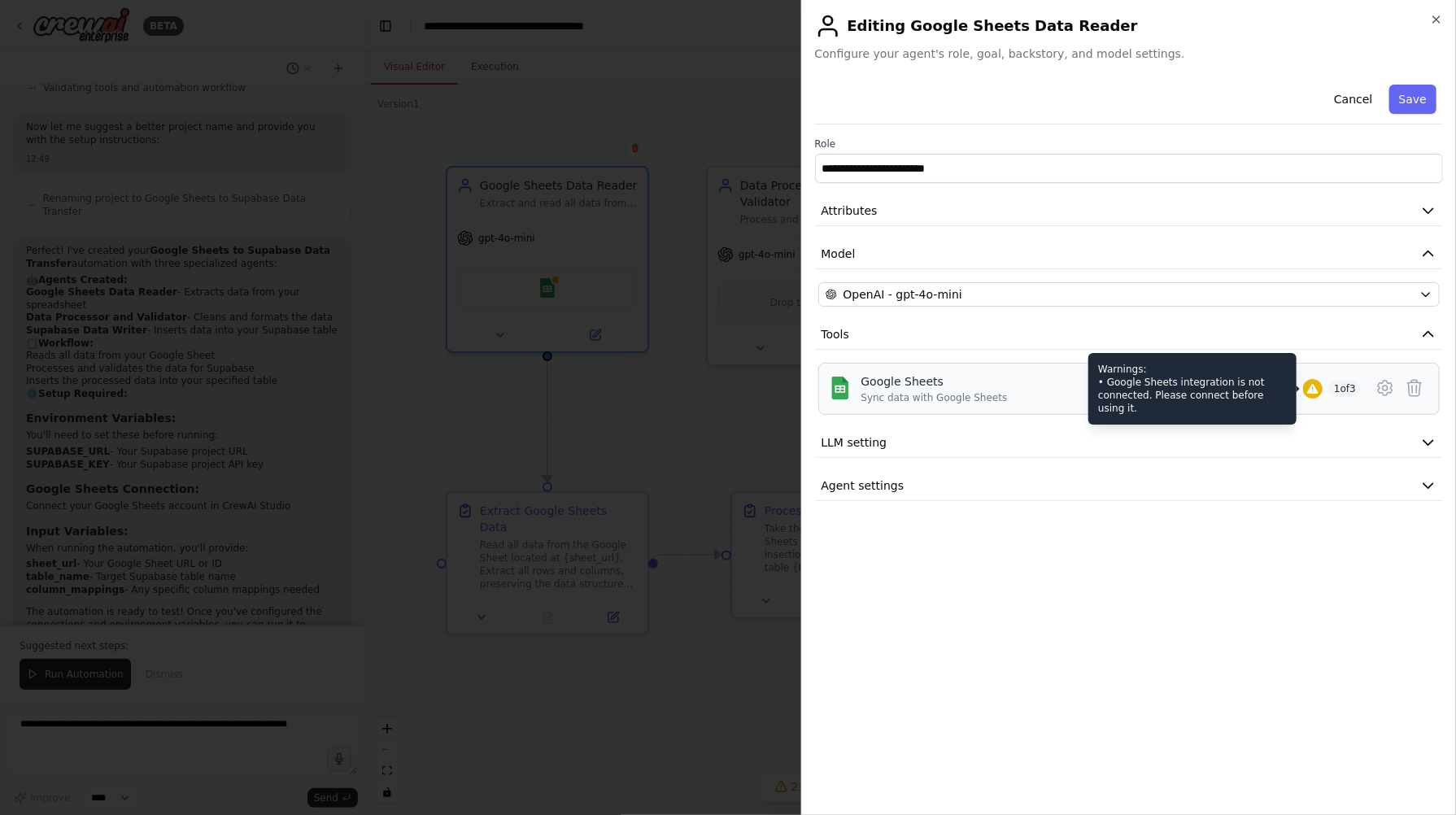
click at [1142, 388] on icon at bounding box center [1312, 389] width 11 height 10
click at [1142, 394] on div "Warnings: • Google Sheets integration is not connected. Please connect before u…" at bounding box center [1192, 388] width 208 height 71
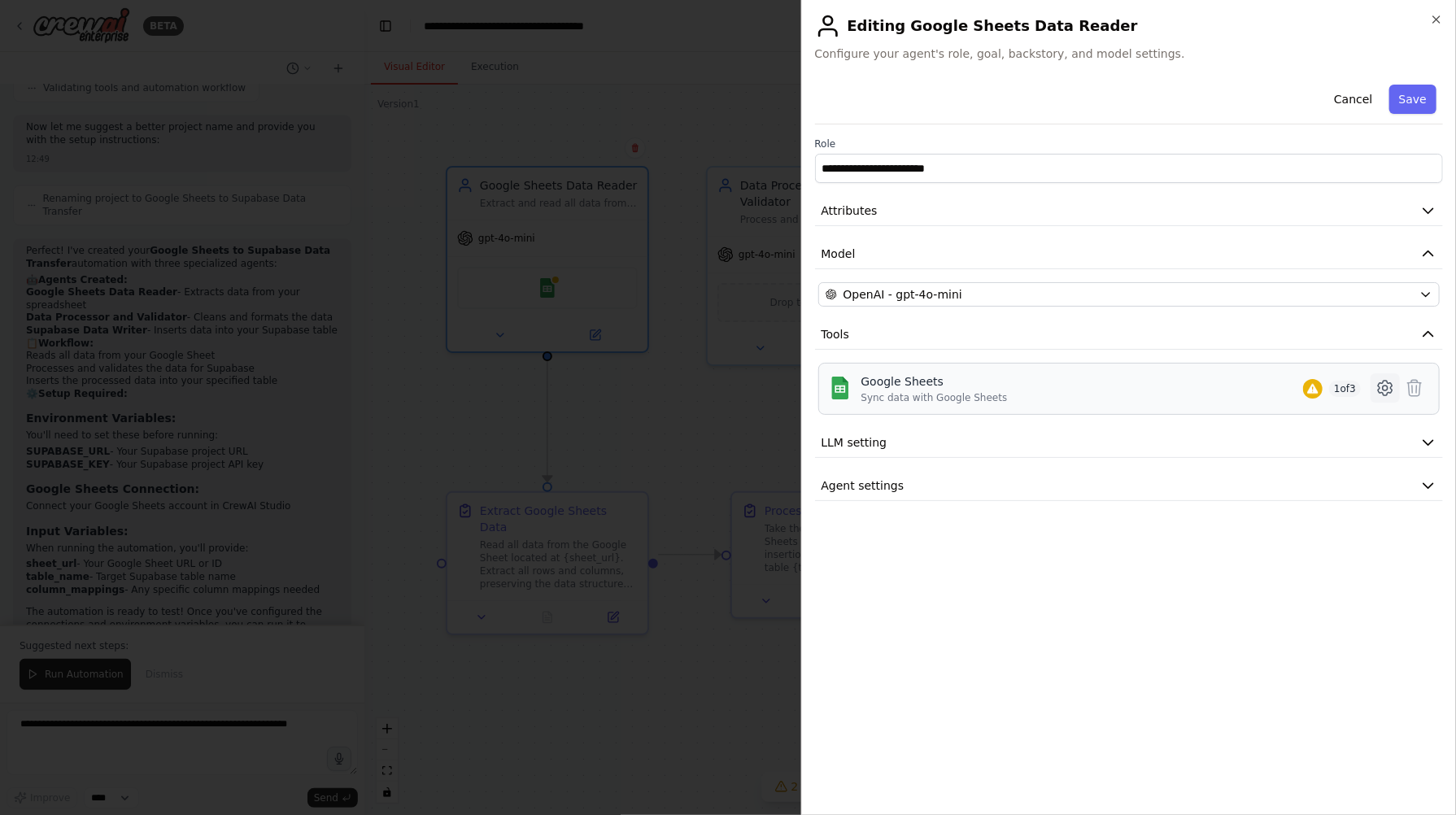
click at [1142, 392] on icon at bounding box center [1385, 388] width 14 height 15
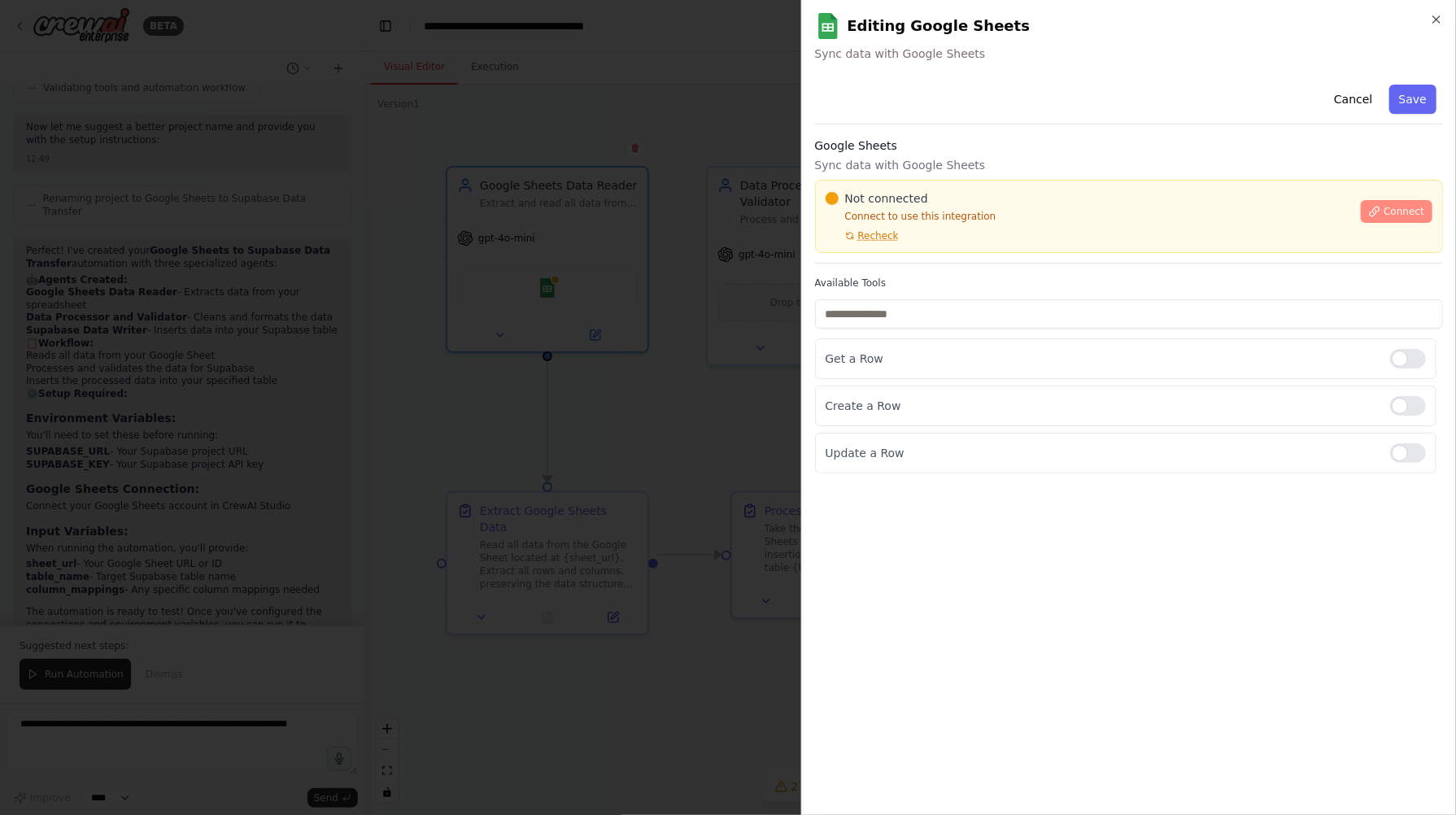
click at [1142, 209] on span "Connect" at bounding box center [1404, 211] width 41 height 13
click at [920, 265] on div "Cancel Save Google Sheets Sync data with Google Sheets Not connected Connect to…" at bounding box center [1129, 275] width 629 height 396
click at [908, 269] on div "Cancel Save Google Sheets Sync data with Google Sheets Not connected Connect to…" at bounding box center [1129, 275] width 629 height 396
click at [625, 345] on div at bounding box center [728, 407] width 1456 height 815
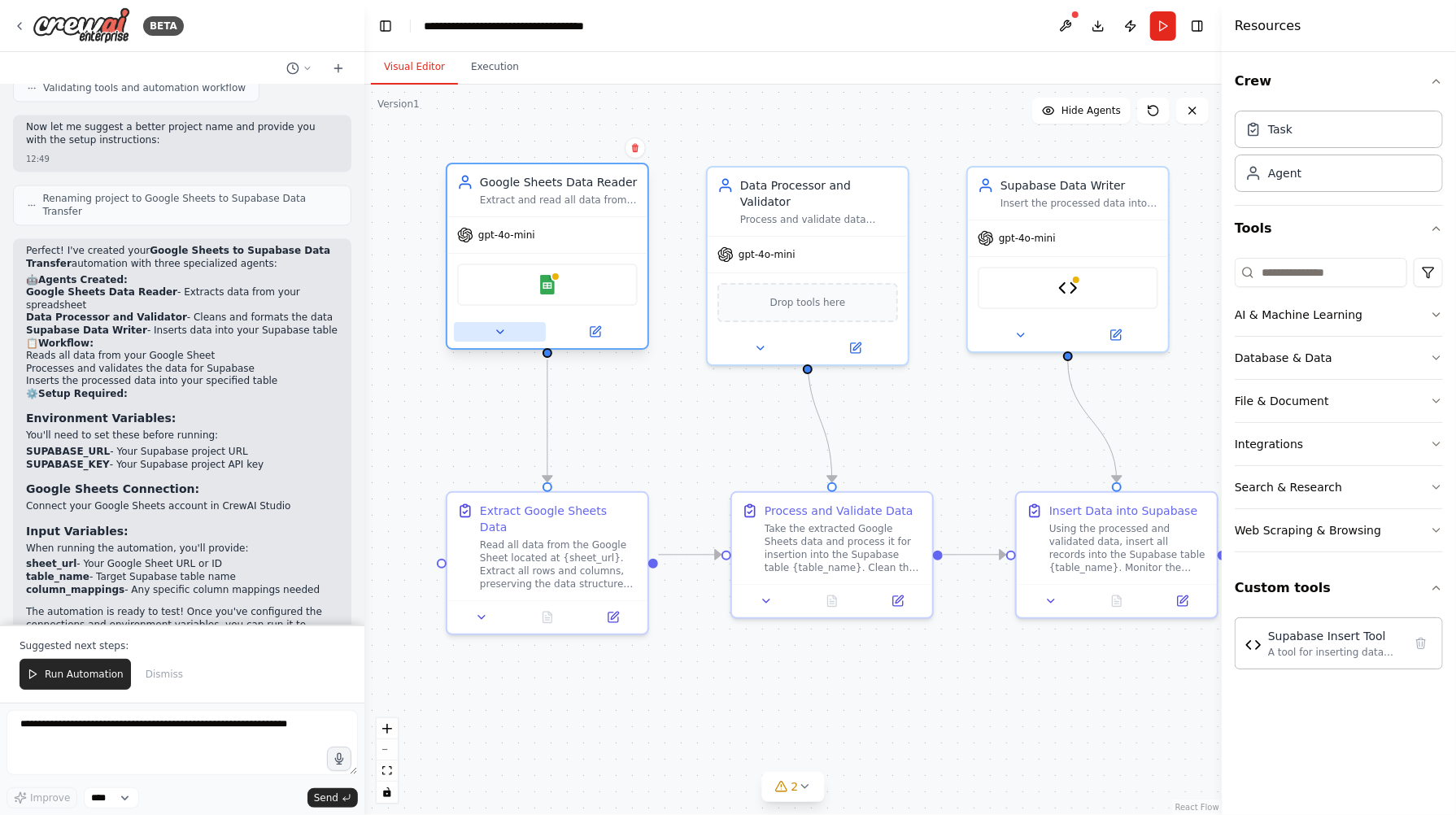
click at [504, 331] on icon at bounding box center [500, 332] width 13 height 13
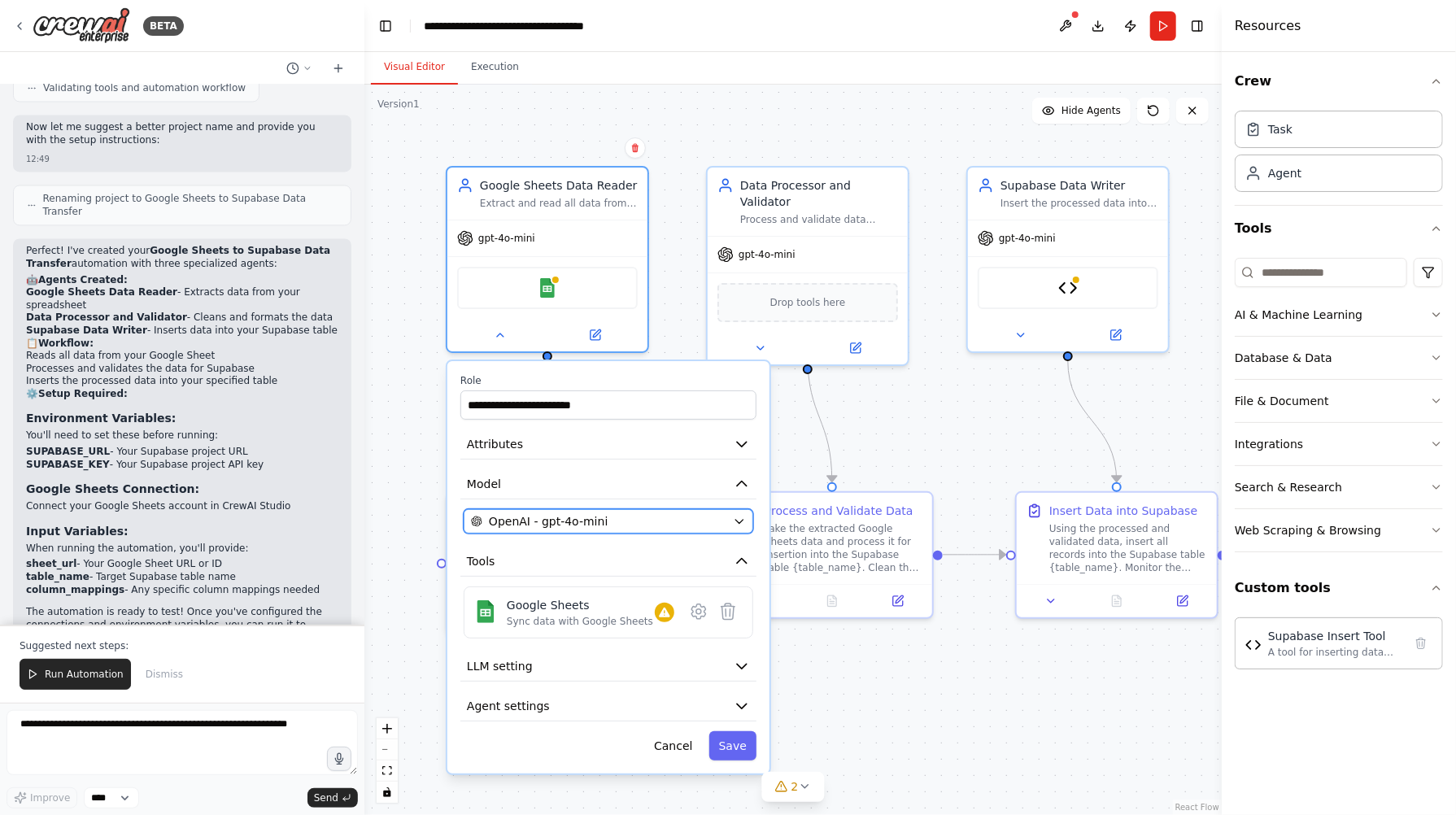
click at [649, 520] on div "OpenAI - gpt-4o-mini" at bounding box center [599, 522] width 255 height 16
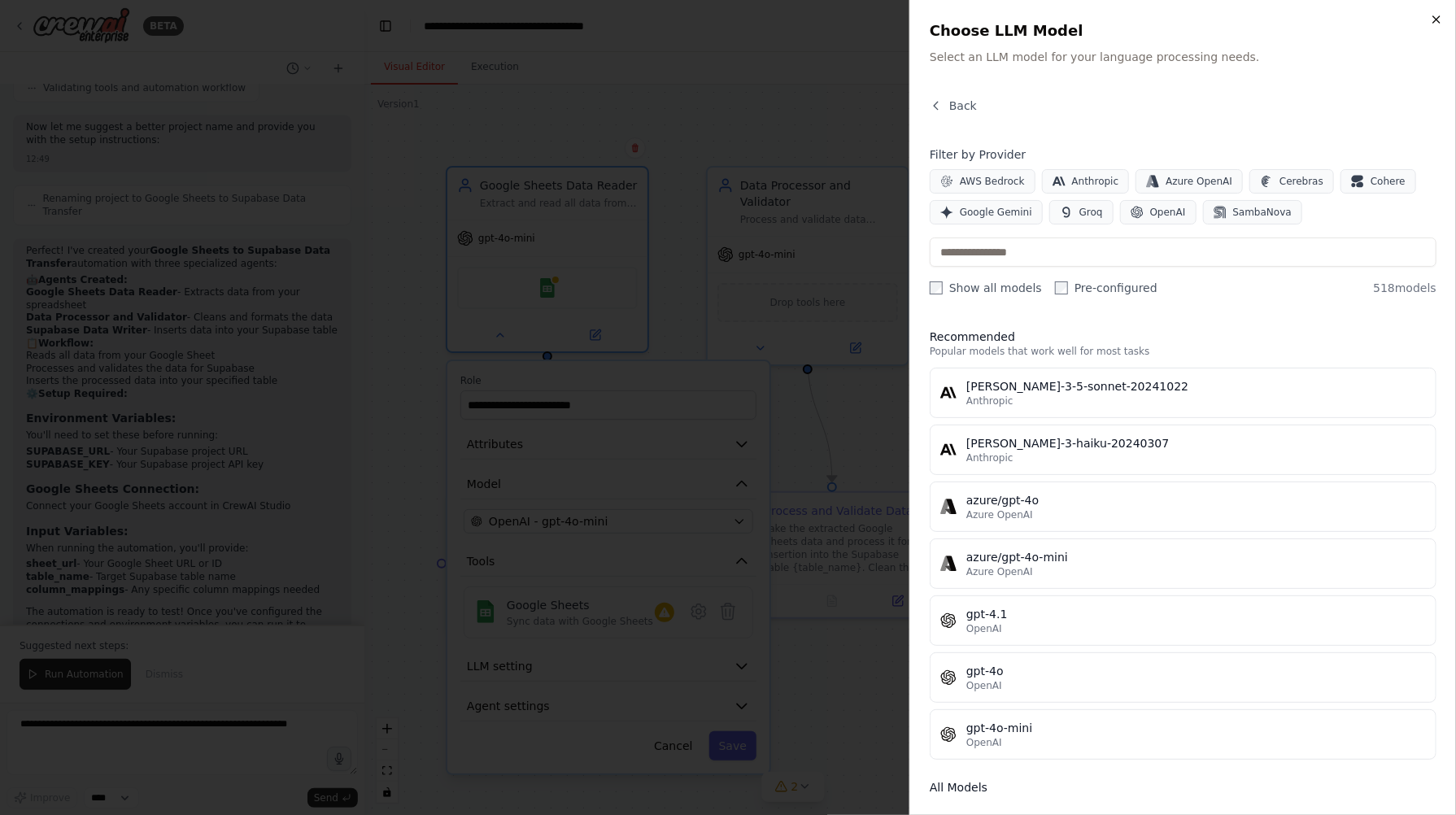
click at [1142, 17] on icon "button" at bounding box center [1436, 20] width 13 height 13
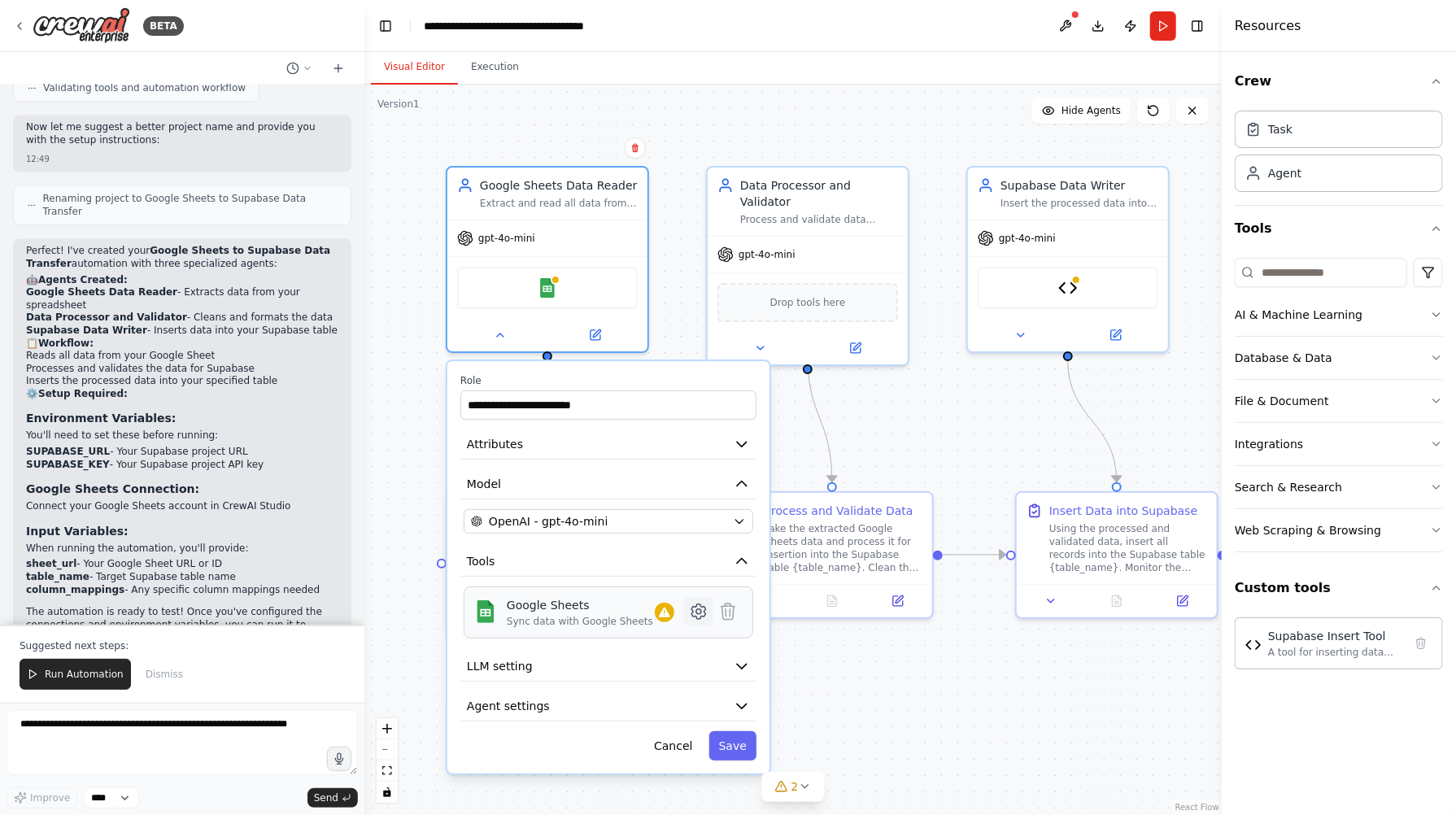
click at [687, 609] on button at bounding box center [699, 612] width 29 height 29
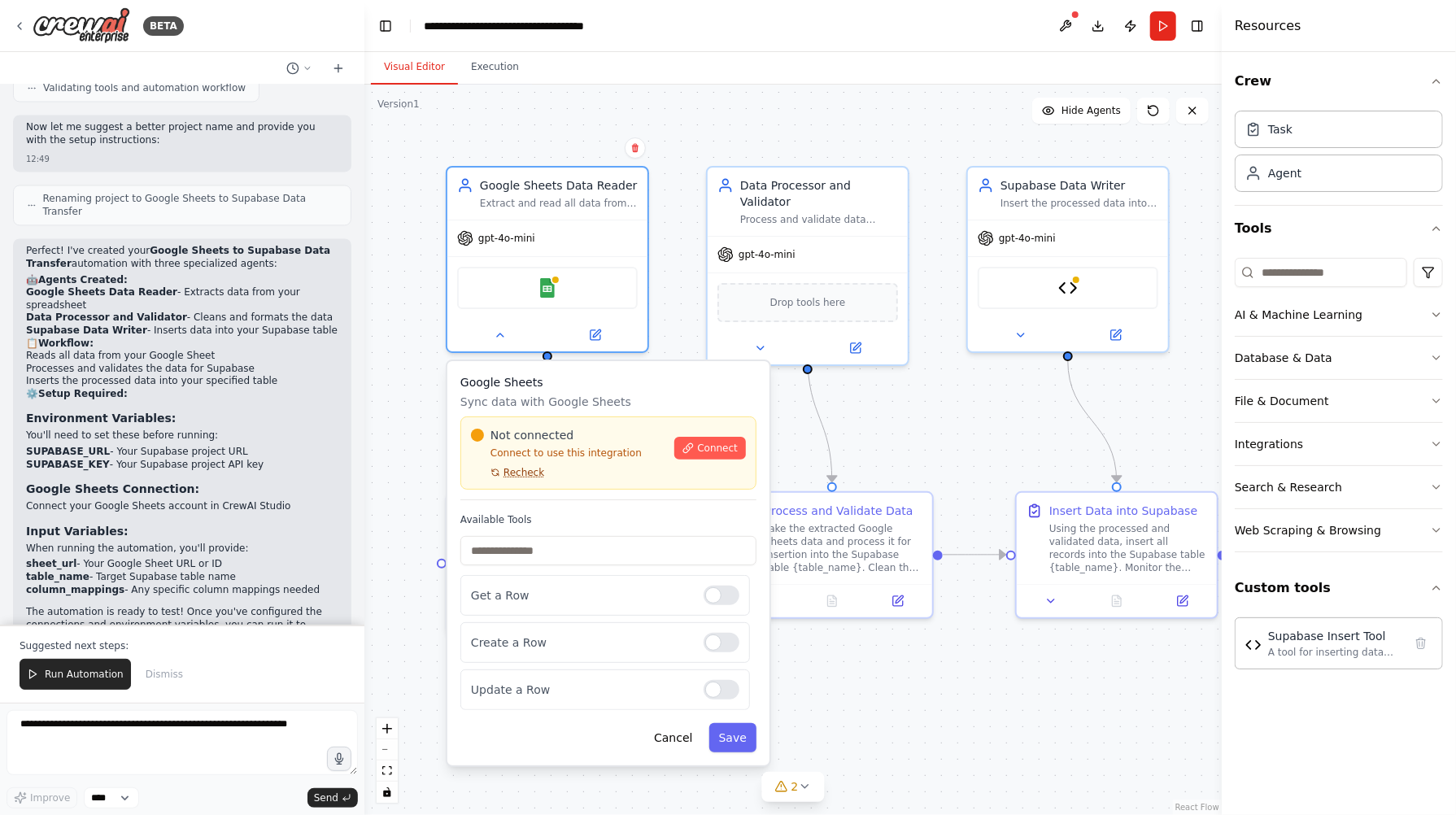
click at [518, 469] on span "Recheck" at bounding box center [524, 473] width 41 height 13
click at [737, 438] on button "Connect" at bounding box center [709, 448] width 71 height 23
click at [1004, 244] on div "gpt-4o-mini" at bounding box center [1068, 235] width 200 height 36
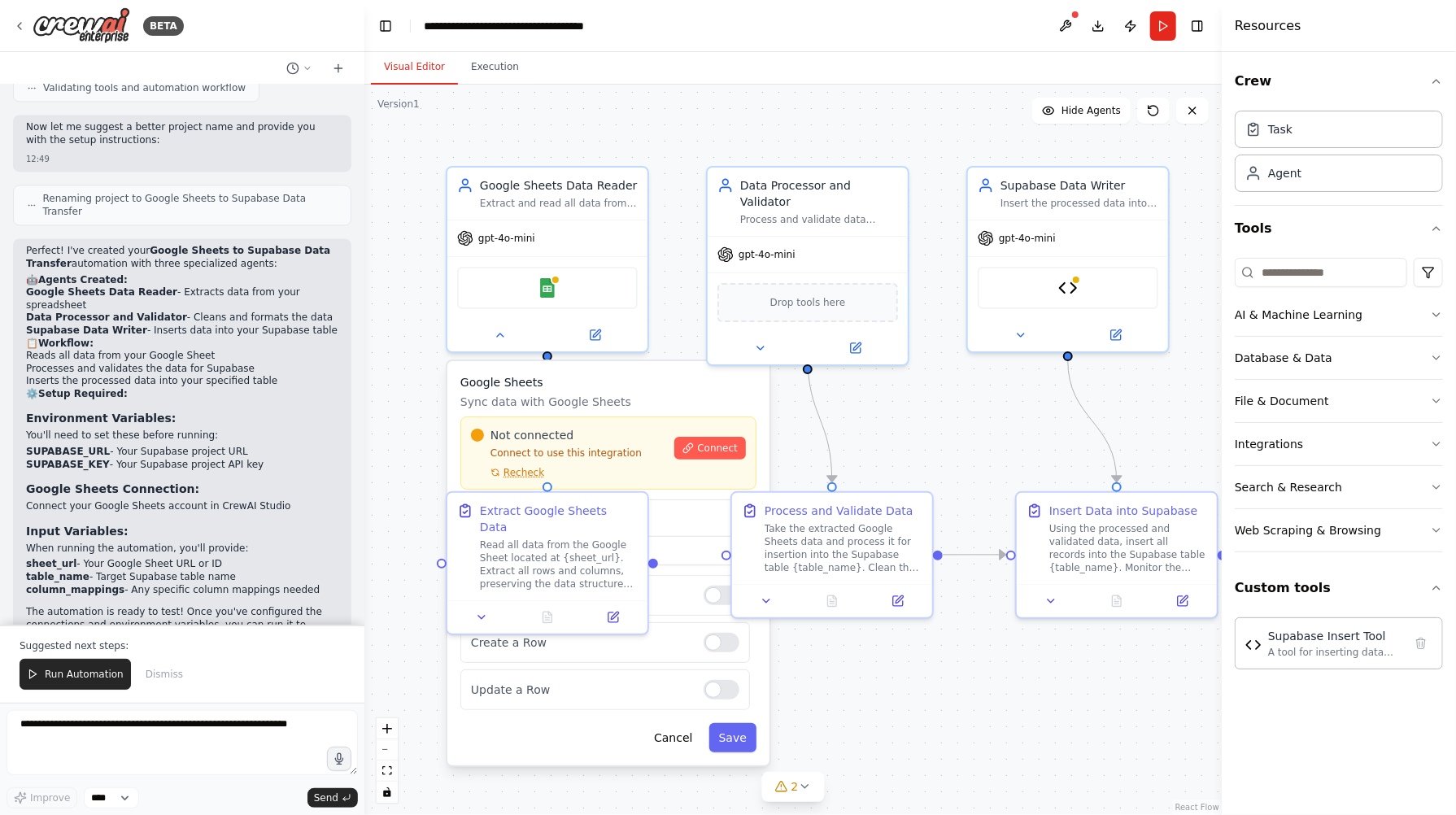
click at [778, 95] on div ".deletable-edge-delete-btn { width: 20px; height: 20px; border: 0px solid #ffff…" at bounding box center [793, 450] width 857 height 731
click at [19, 34] on div "BETA" at bounding box center [98, 25] width 171 height 37
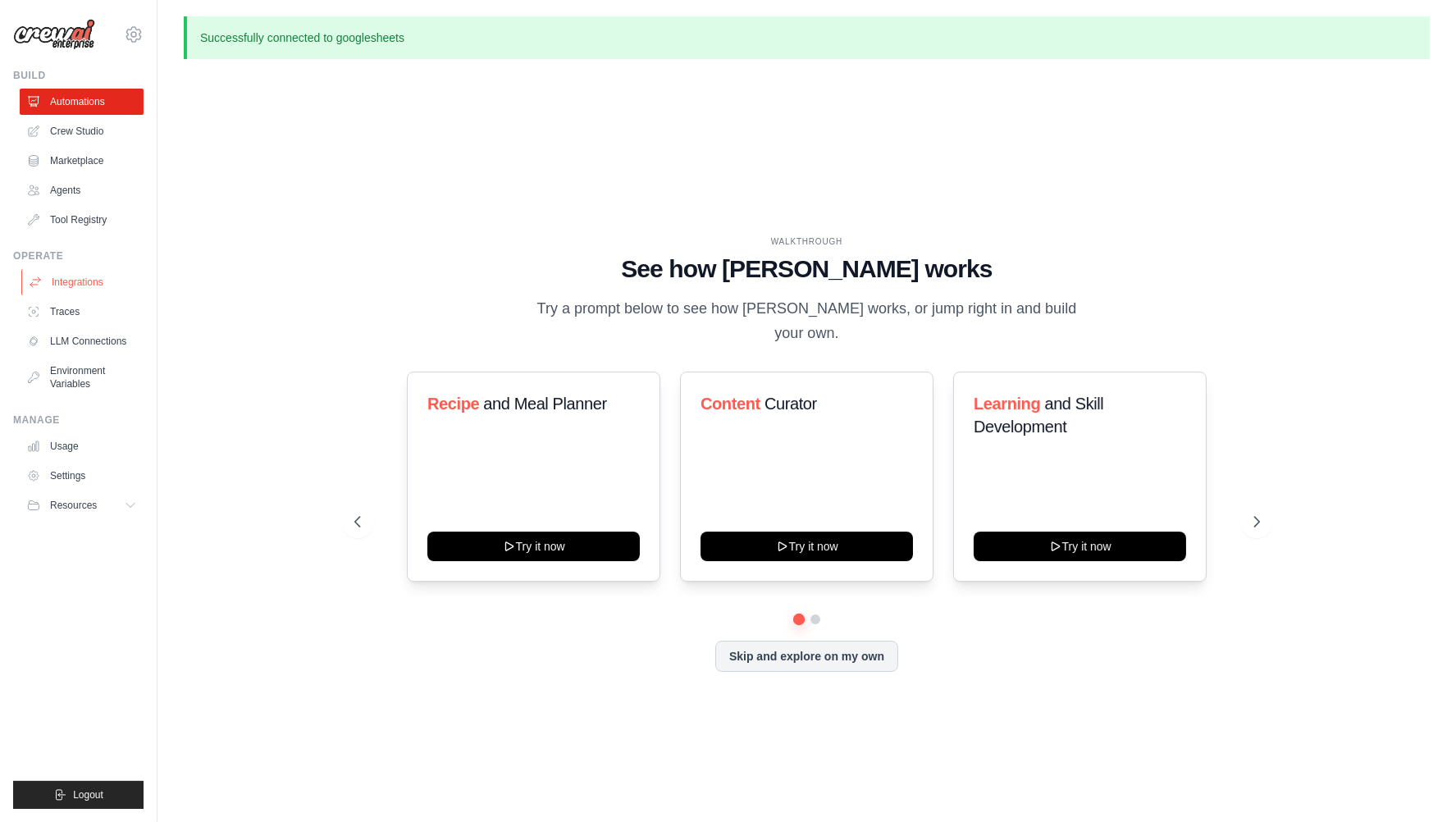
click at [87, 282] on link "Integrations" at bounding box center [83, 283] width 124 height 26
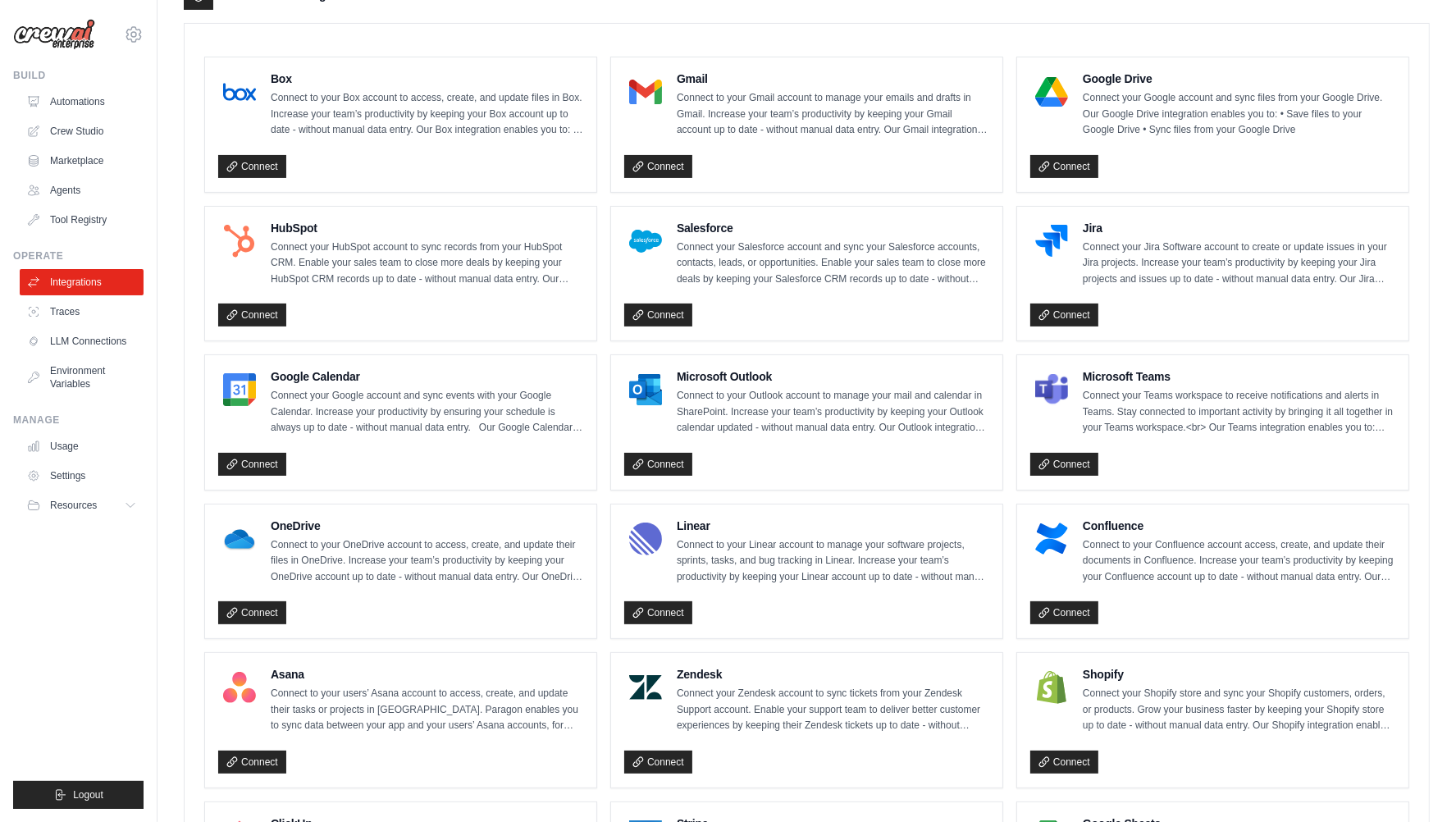
scroll to position [492, 0]
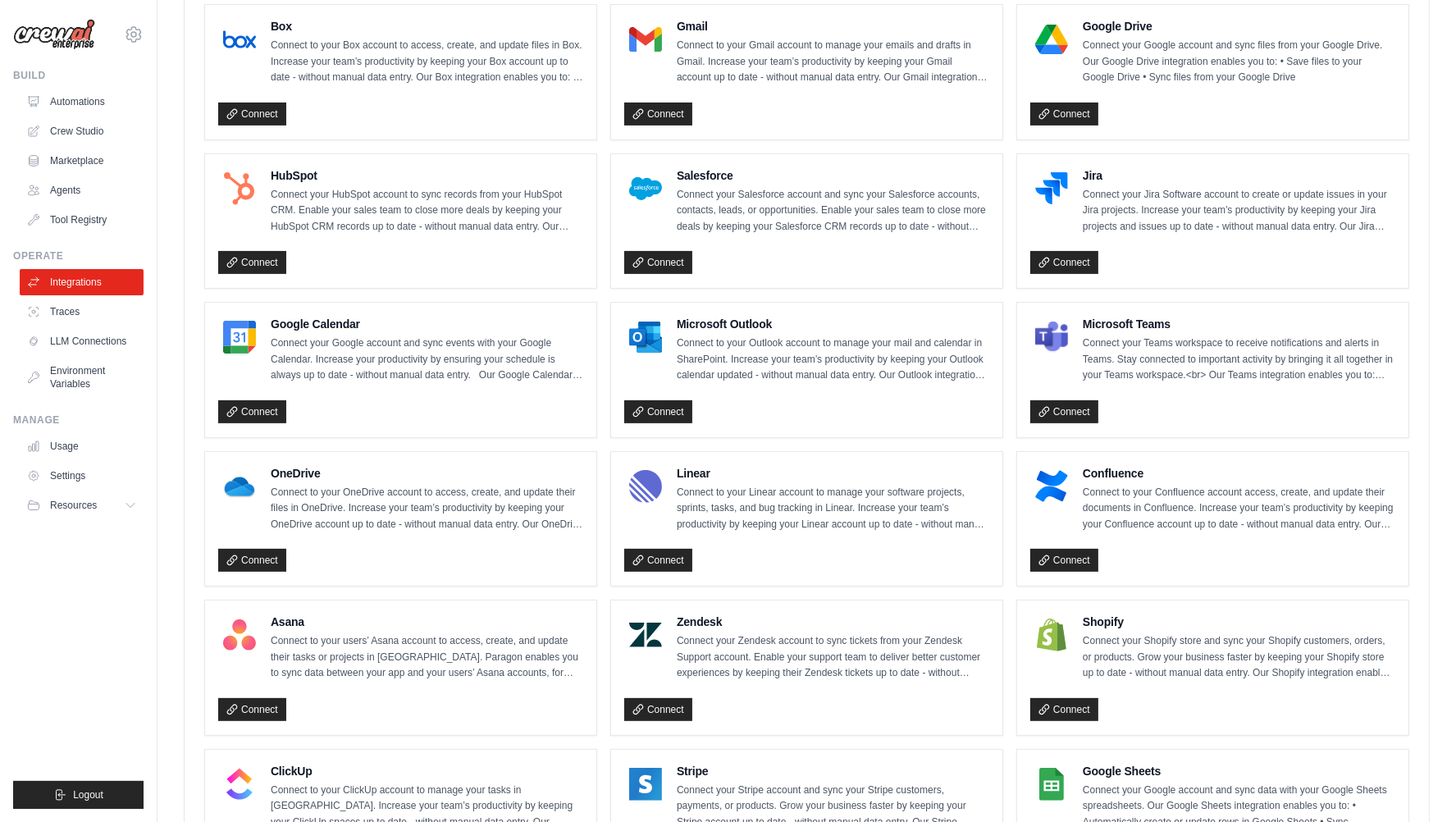
click at [1089, 783] on p "Connect your Google account and sync data with your Google Sheets spreadsheets.…" at bounding box center [1239, 807] width 312 height 49
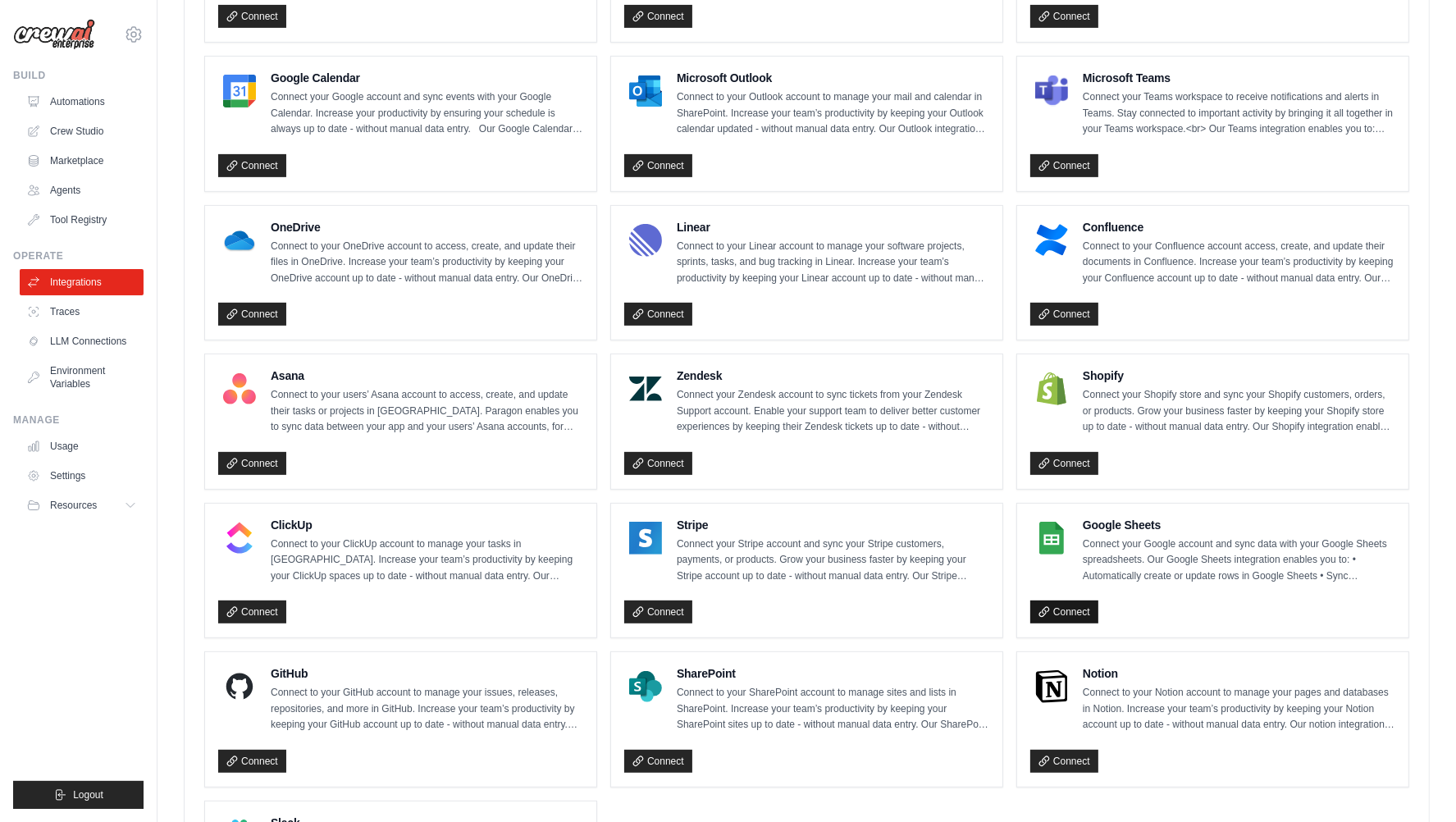
click at [1075, 606] on link "Connect" at bounding box center [1065, 612] width 68 height 23
